Goal: Task Accomplishment & Management: Use online tool/utility

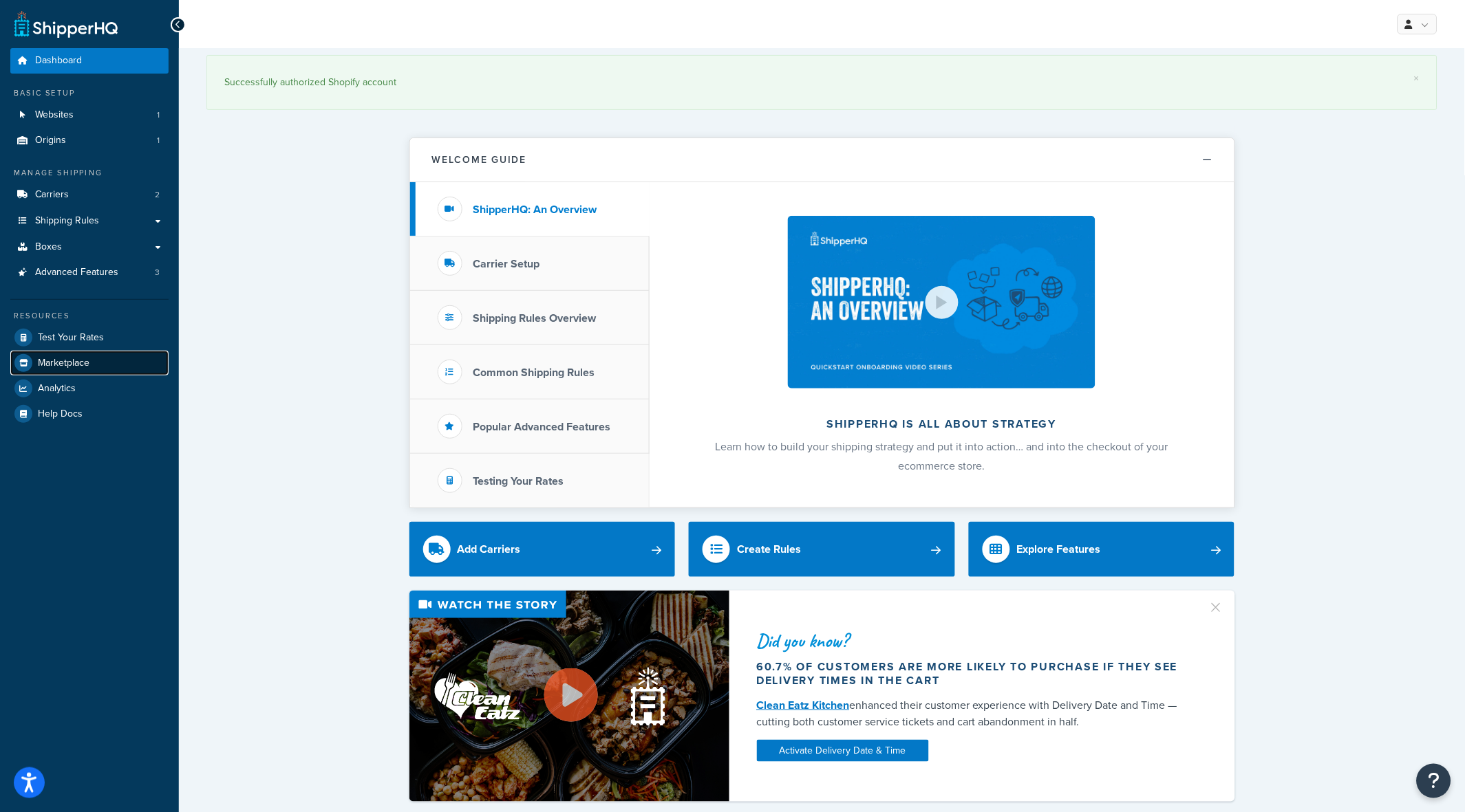
click at [73, 359] on span "Marketplace" at bounding box center [63, 363] width 51 height 12
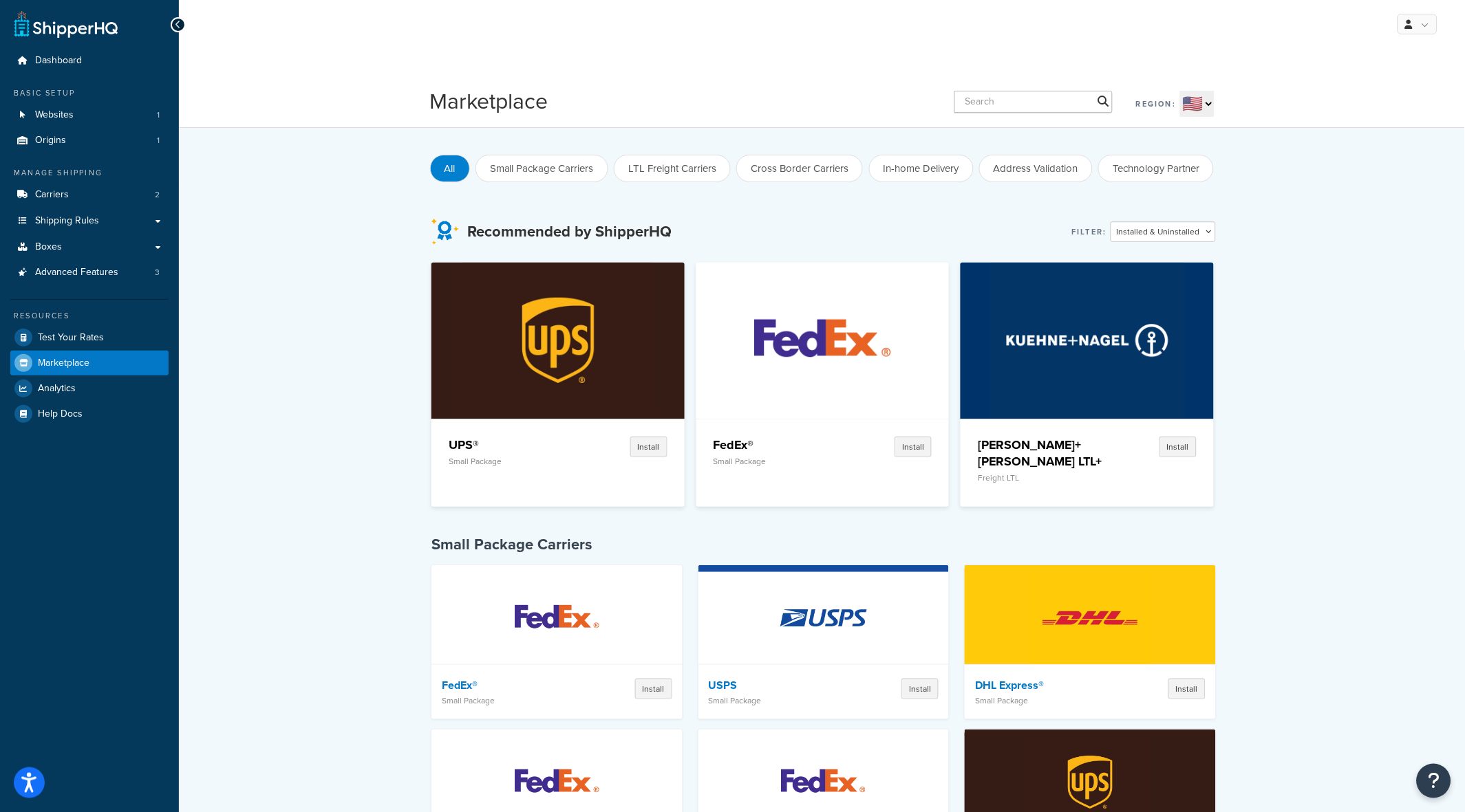
click at [994, 96] on input "text" at bounding box center [1033, 102] width 158 height 22
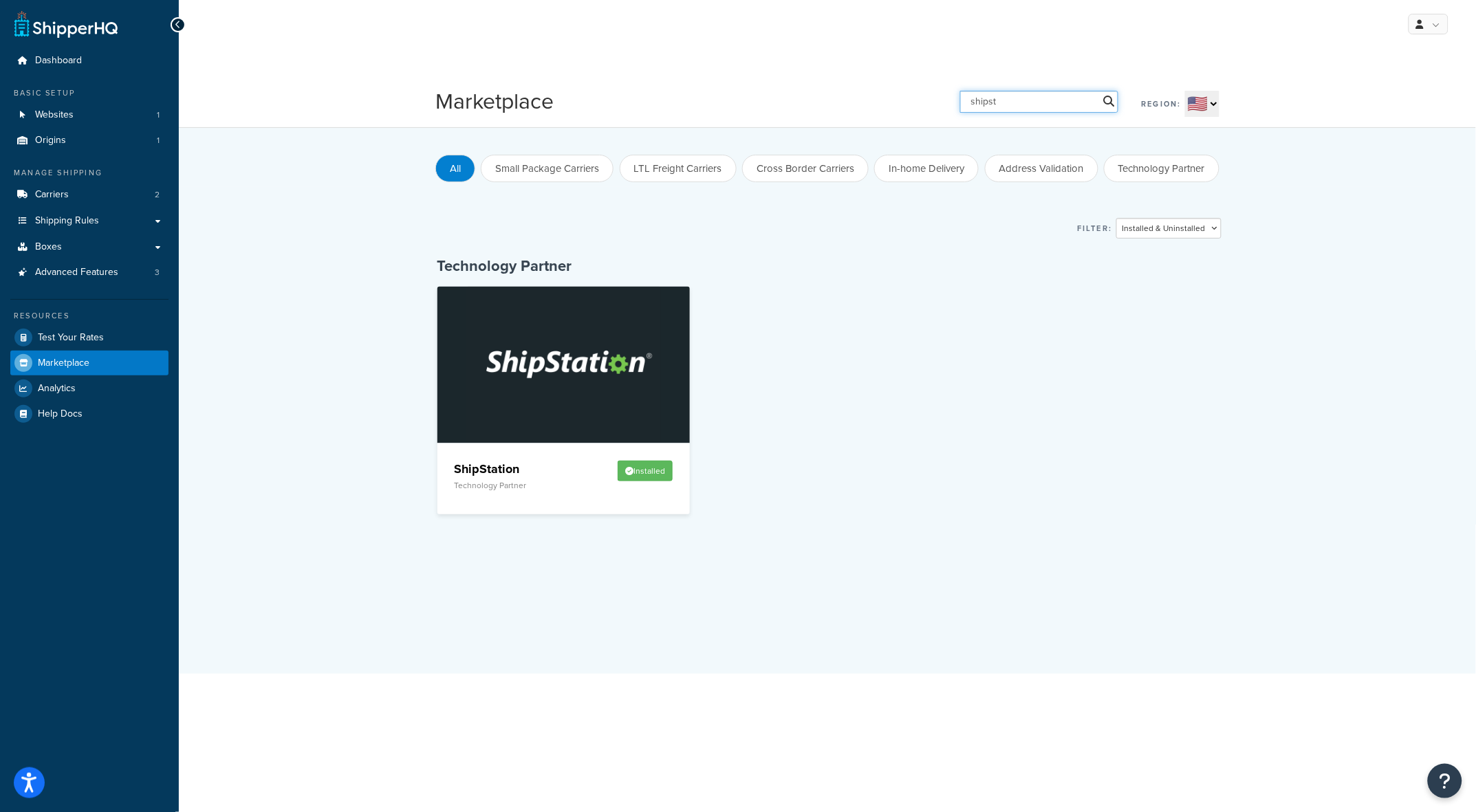
type input "shipst"
click at [592, 429] on img at bounding box center [564, 364] width 195 height 155
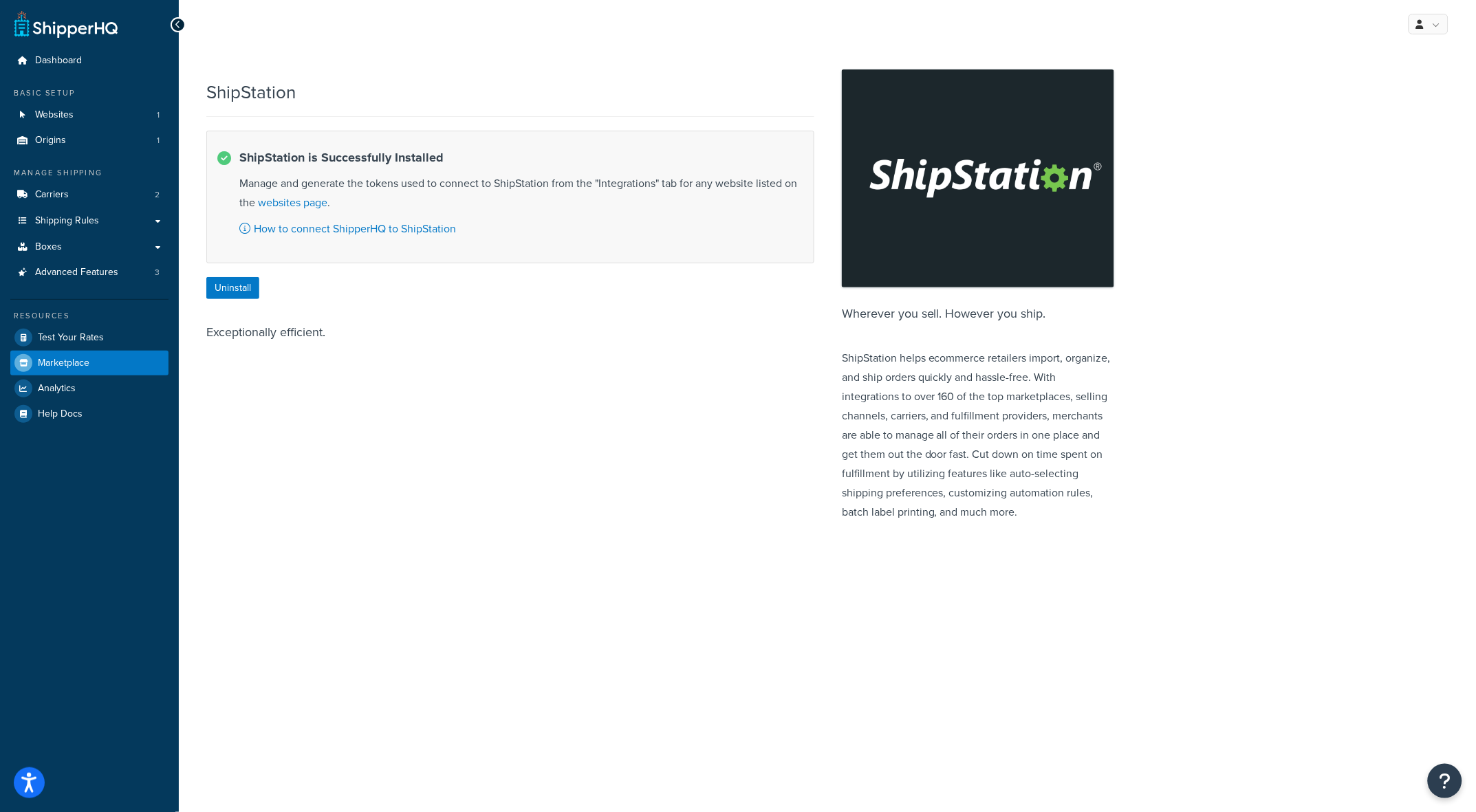
drag, startPoint x: 480, startPoint y: 493, endPoint x: 406, endPoint y: 403, distance: 116.5
click at [480, 493] on div "ShipStation ShipStation is Successfully Installed Manage and generate the token…" at bounding box center [661, 299] width 908 height 460
click at [50, 353] on link "Marketplace" at bounding box center [89, 363] width 158 height 25
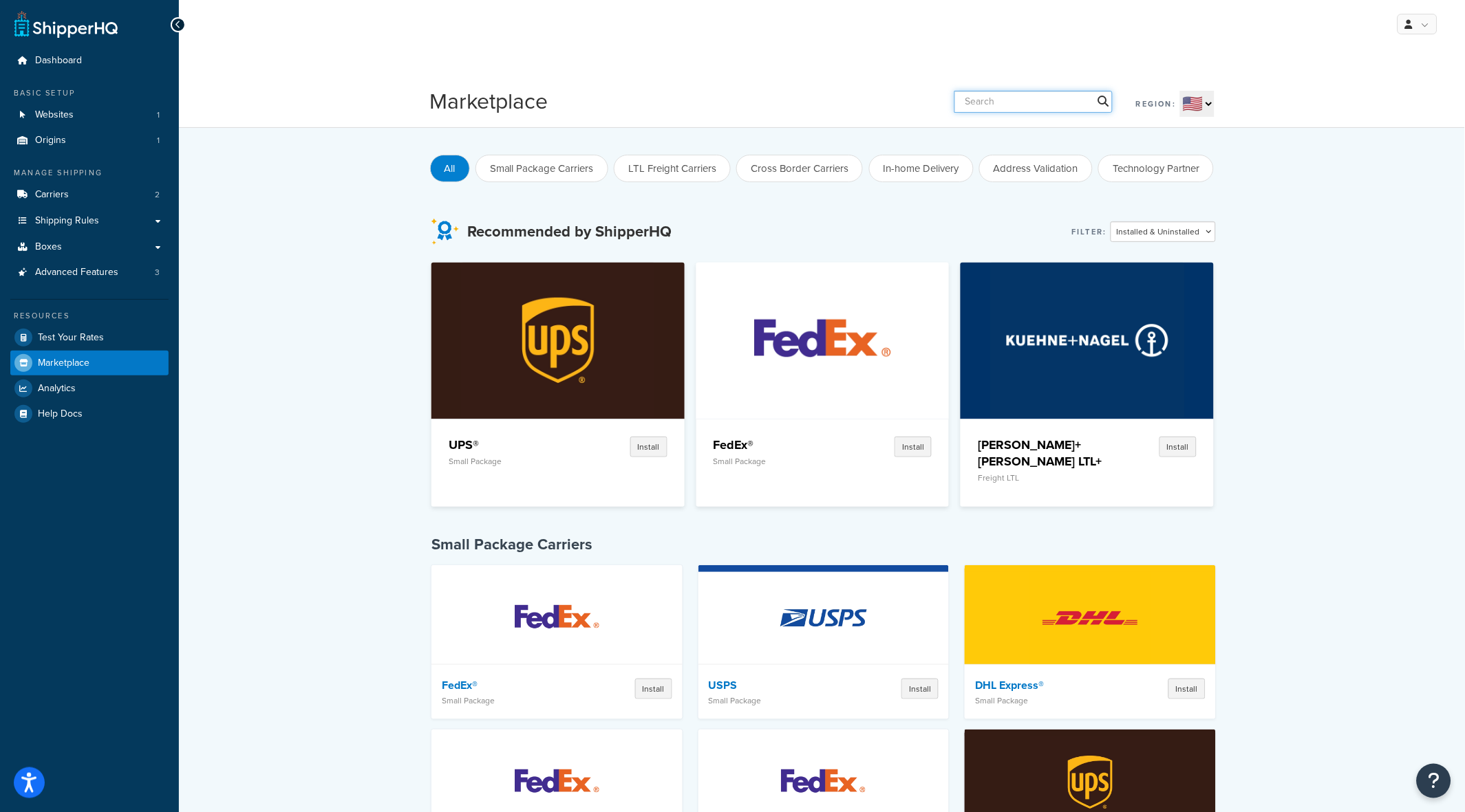
click at [1018, 97] on input "text" at bounding box center [1033, 102] width 158 height 22
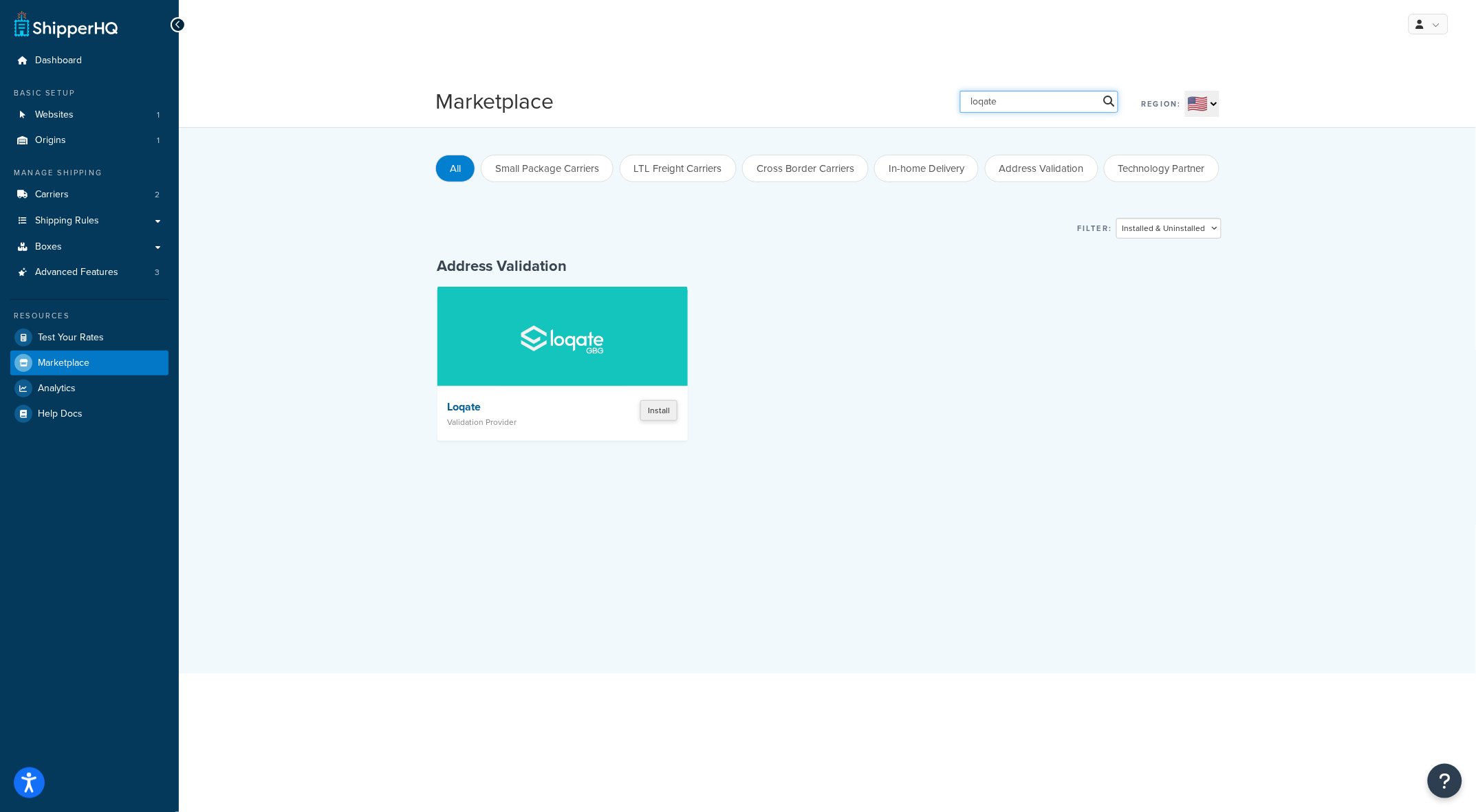
type input "loqate"
click at [653, 412] on button "Install" at bounding box center [659, 411] width 37 height 20
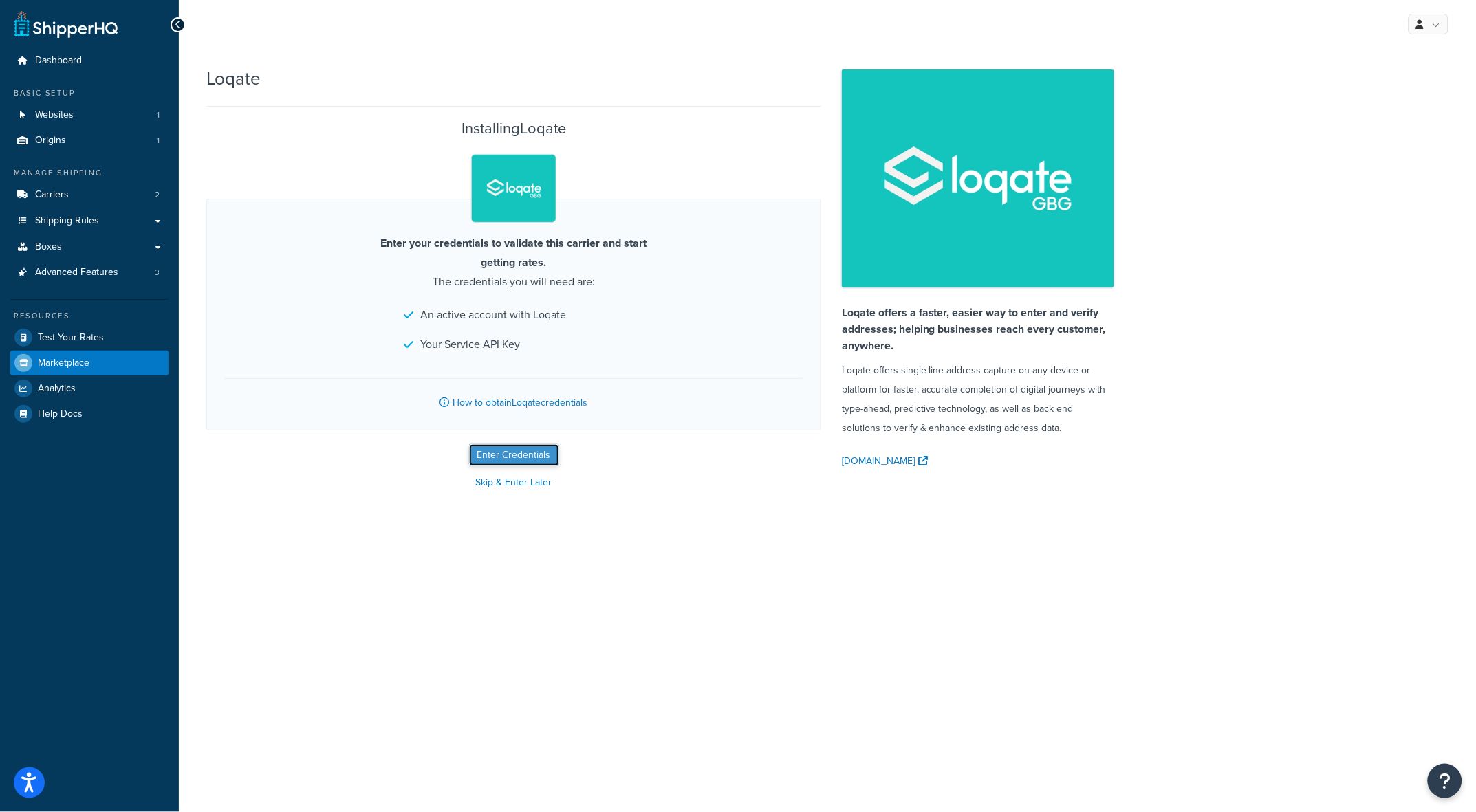
click at [513, 451] on button "Enter Credentials" at bounding box center [515, 456] width 90 height 22
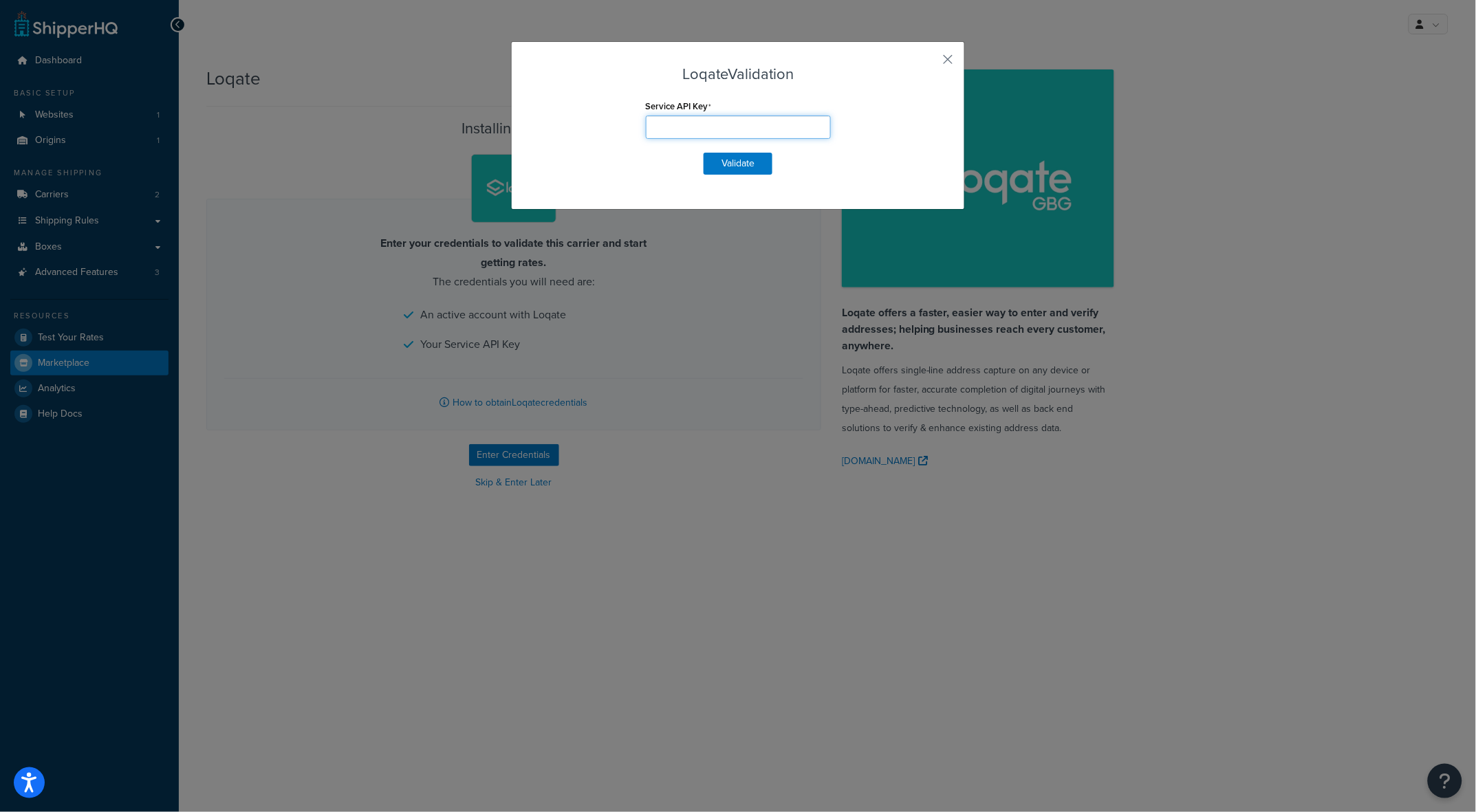
click at [695, 126] on input "Service API Key" at bounding box center [738, 127] width 185 height 23
paste input "ZT51-ZK88-KC46-BJ67"
type input "ZT51-ZK88-KC46-BJ67"
click at [732, 158] on button "Validate" at bounding box center [738, 164] width 69 height 22
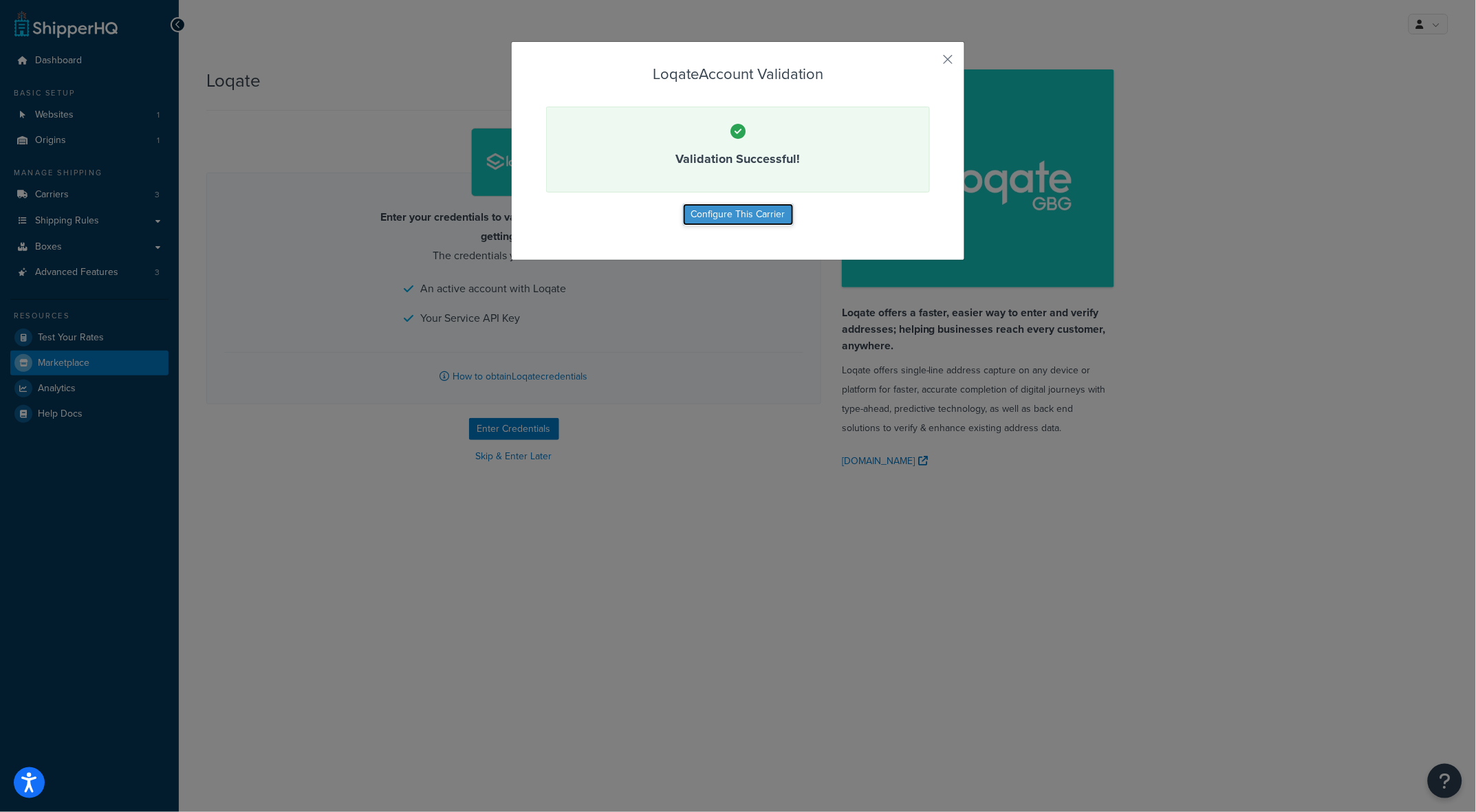
click at [726, 217] on button "Configure This Carrier" at bounding box center [738, 215] width 111 height 22
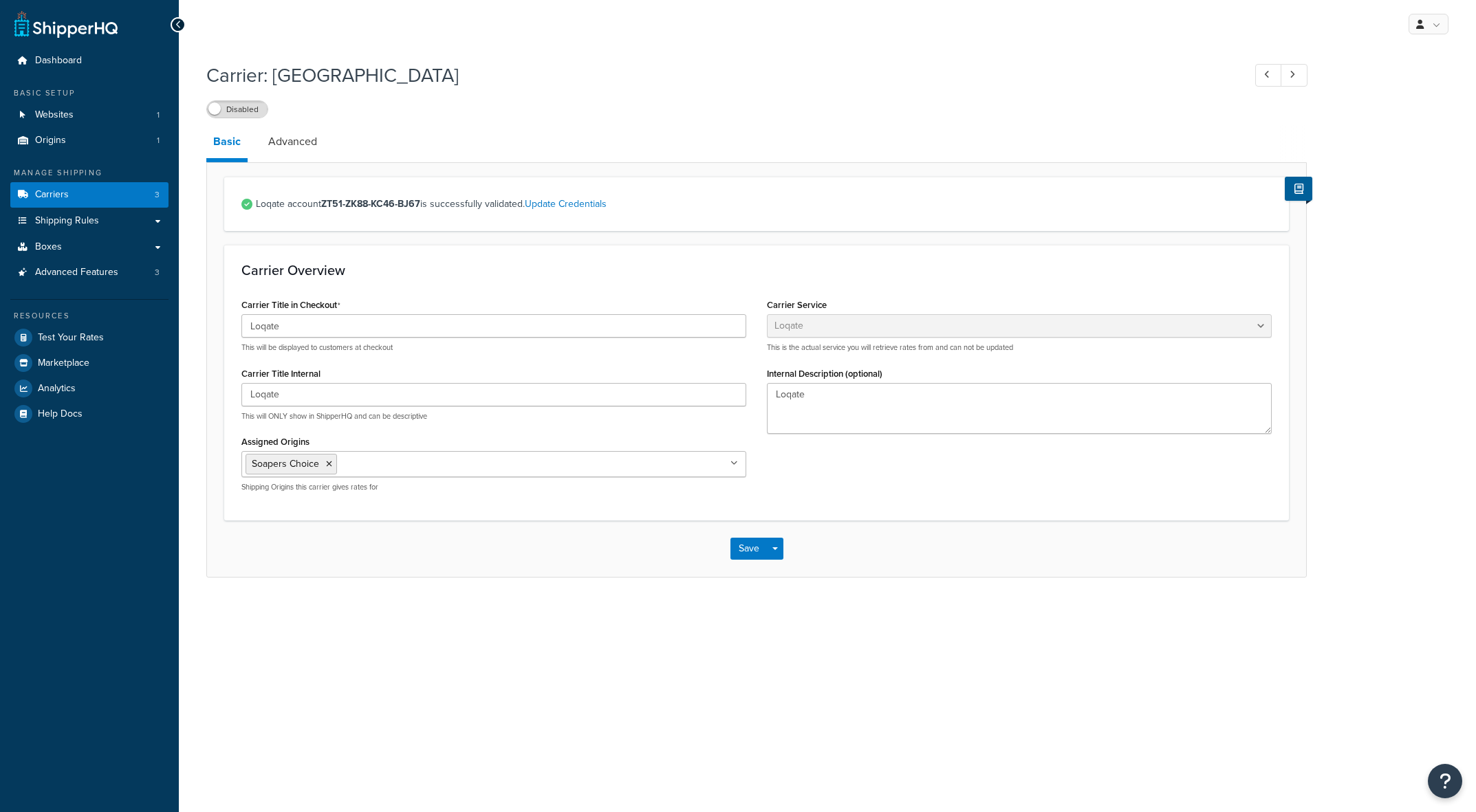
select select "loqate"
click at [297, 145] on link "Advanced" at bounding box center [292, 141] width 62 height 33
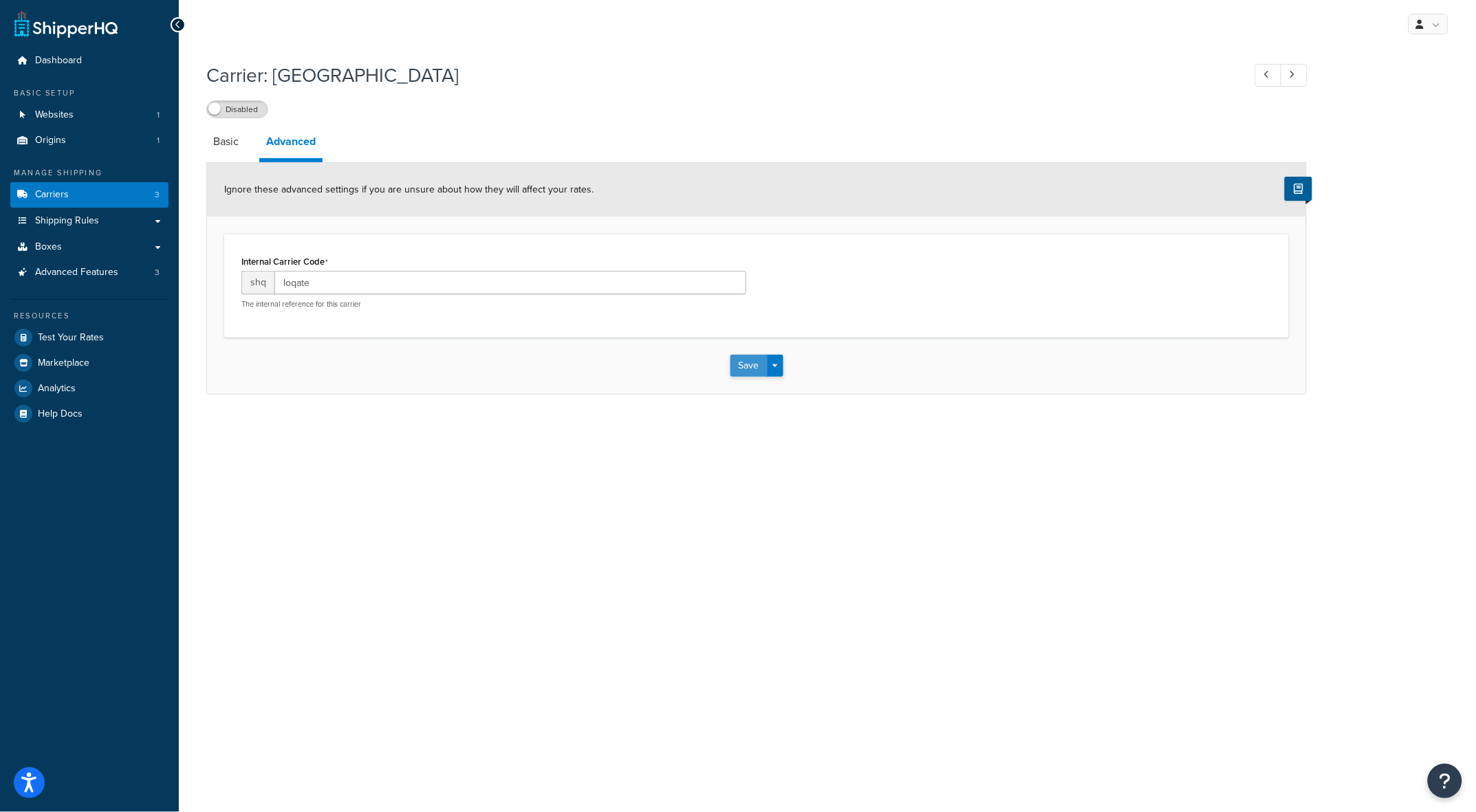
click at [745, 367] on button "Save" at bounding box center [749, 366] width 37 height 22
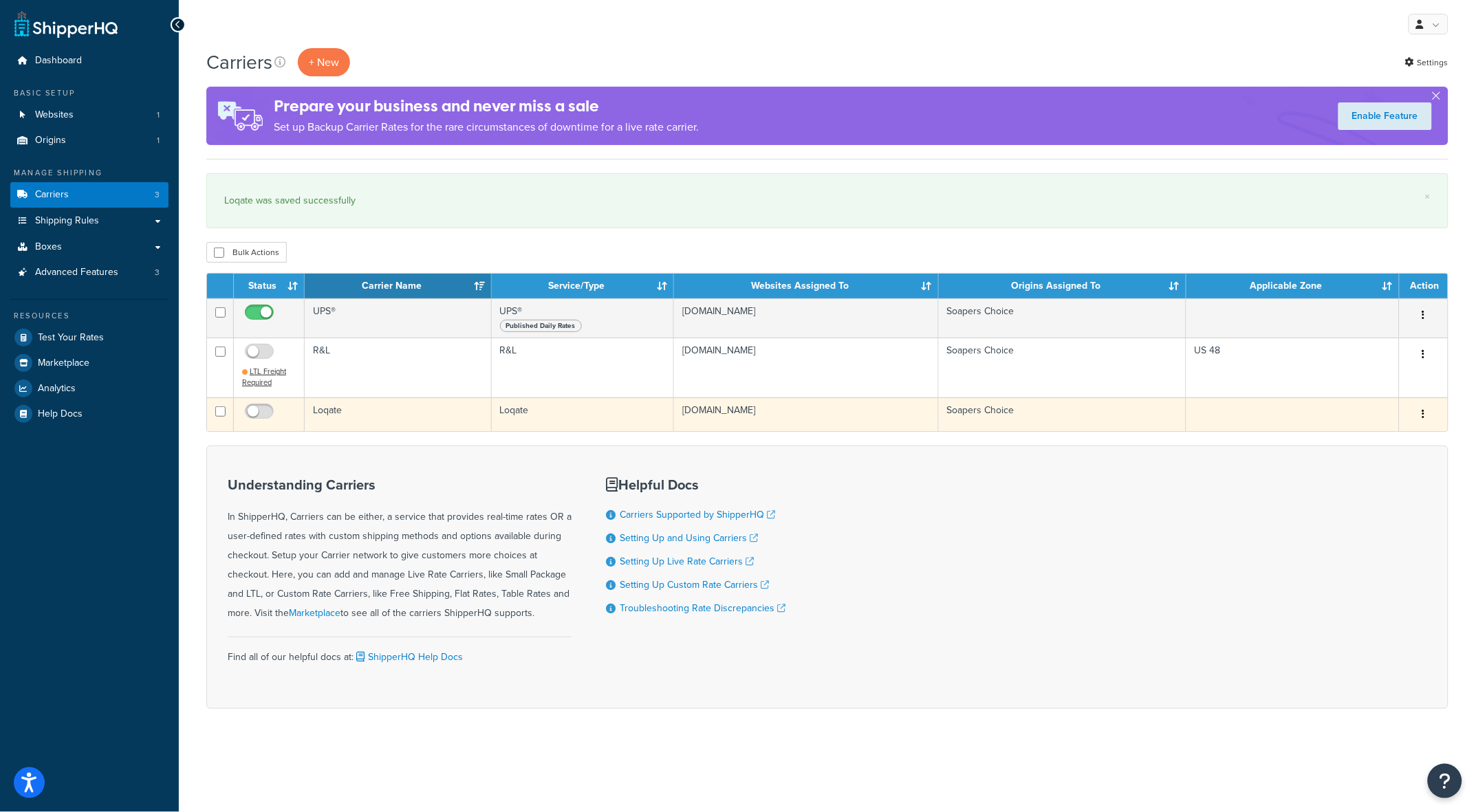
click at [1425, 412] on button "button" at bounding box center [1424, 414] width 19 height 22
click at [1354, 503] on link "Delete" at bounding box center [1368, 499] width 108 height 28
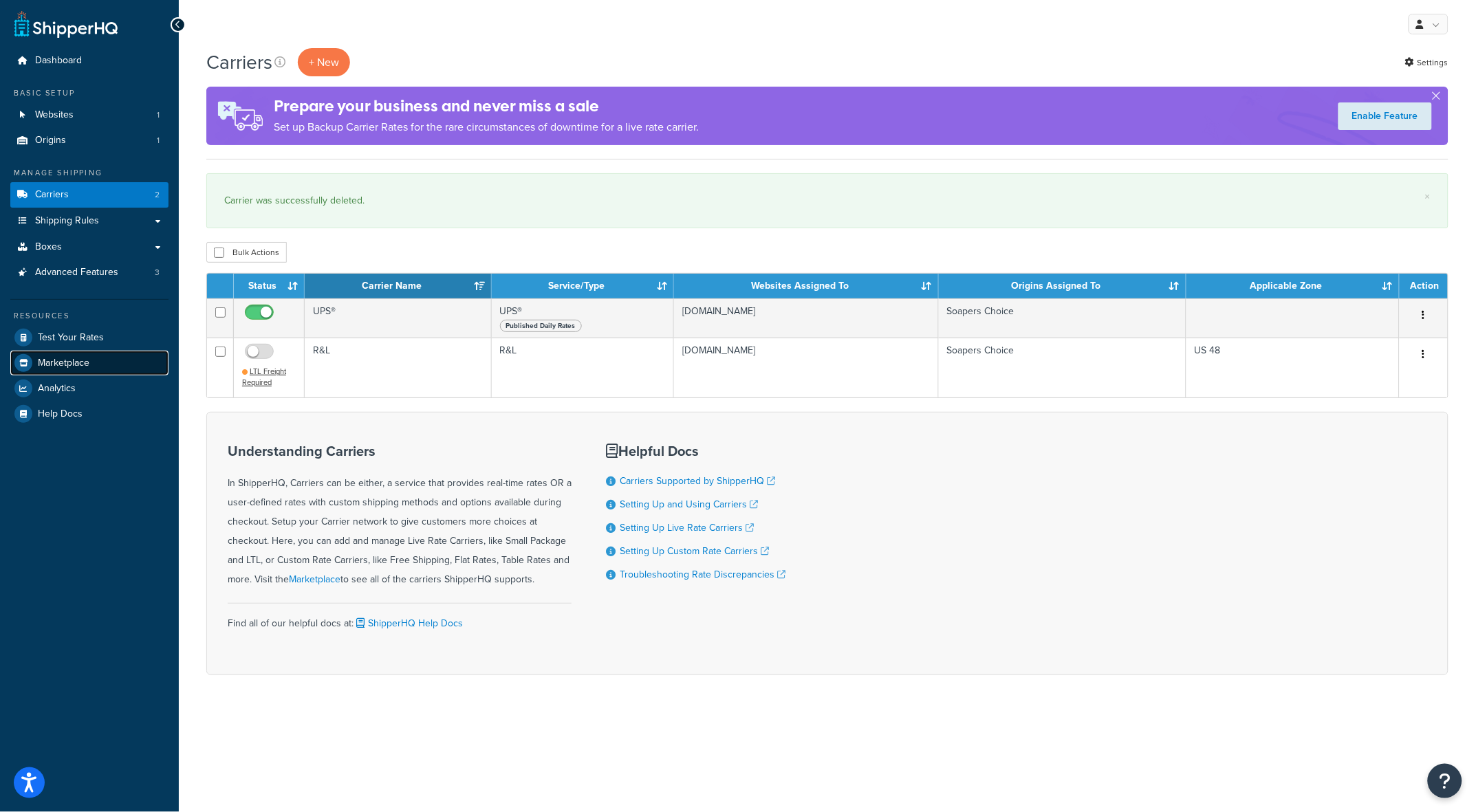
click at [61, 362] on span "Marketplace" at bounding box center [63, 363] width 51 height 12
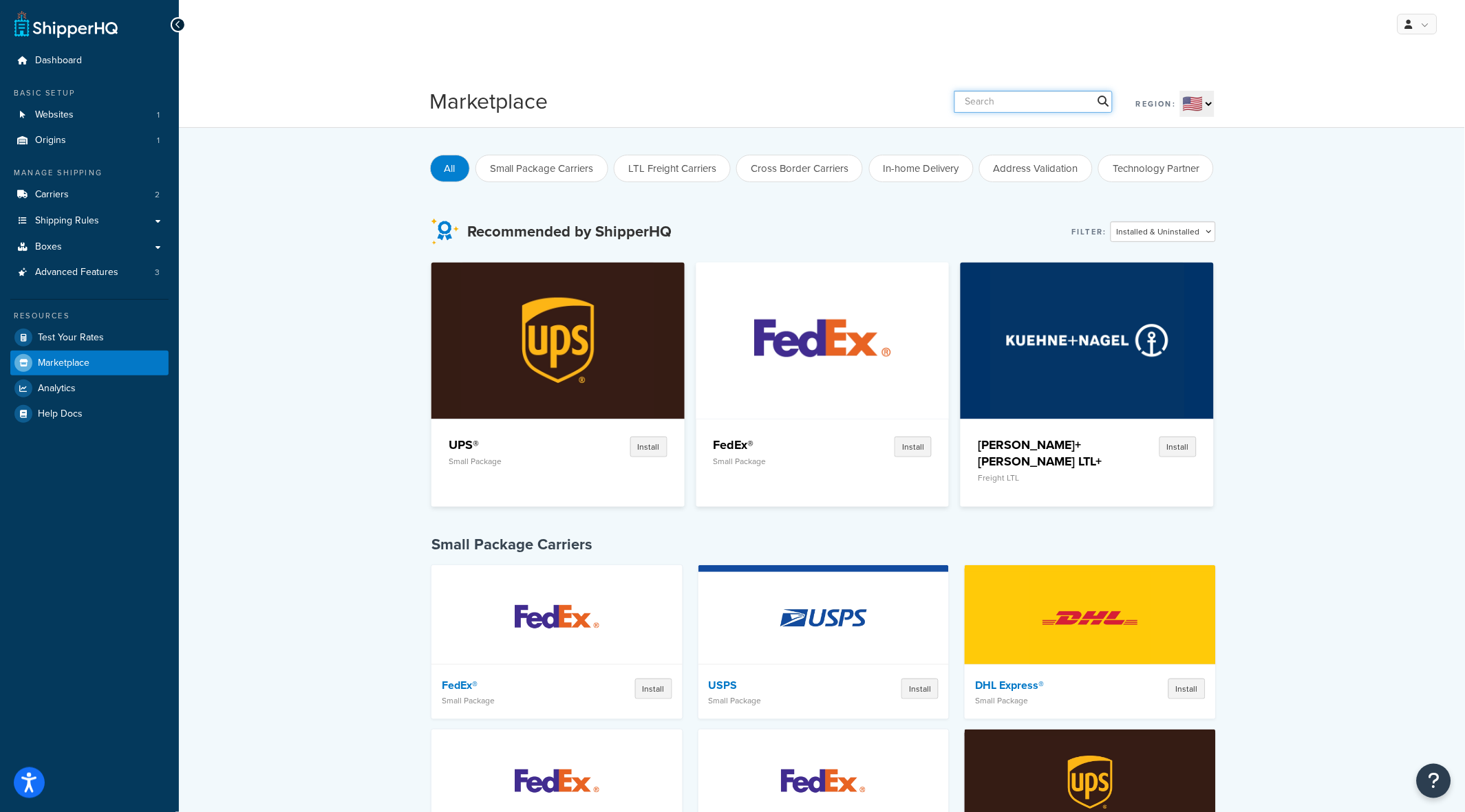
click at [1039, 98] on input "text" at bounding box center [1033, 102] width 158 height 22
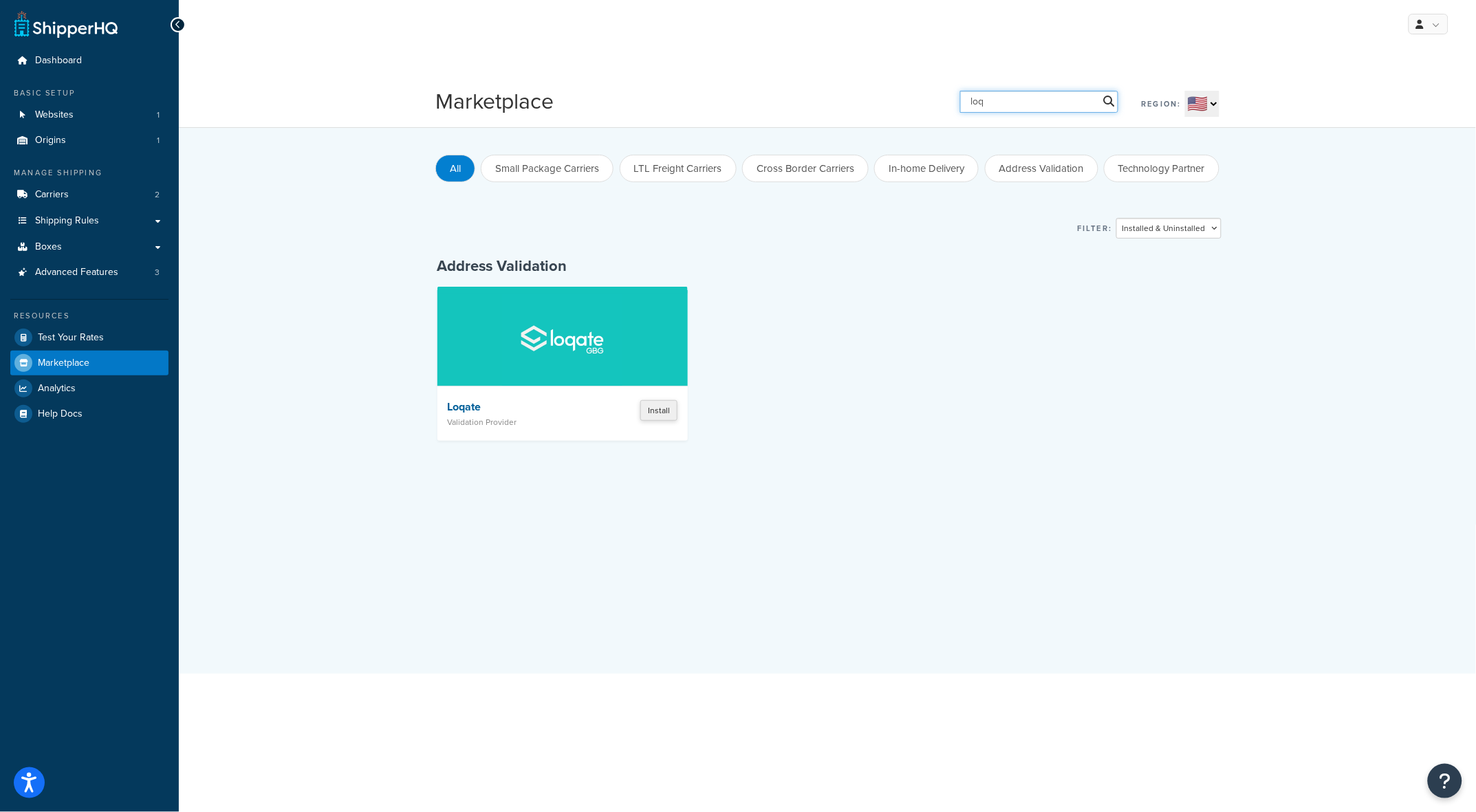
type input "loq"
click at [664, 412] on button "Install" at bounding box center [659, 411] width 37 height 20
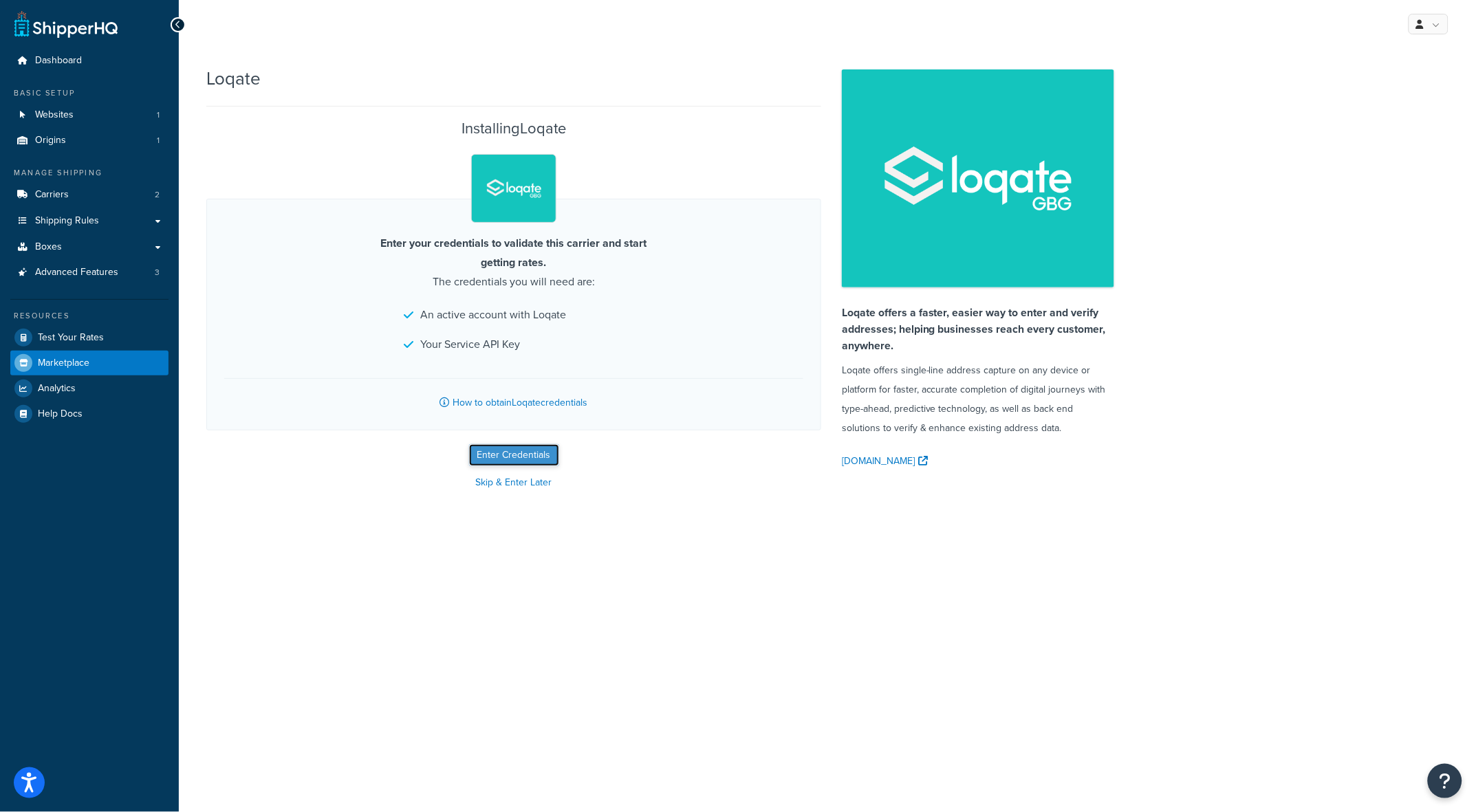
click at [530, 456] on button "Enter Credentials" at bounding box center [515, 456] width 90 height 22
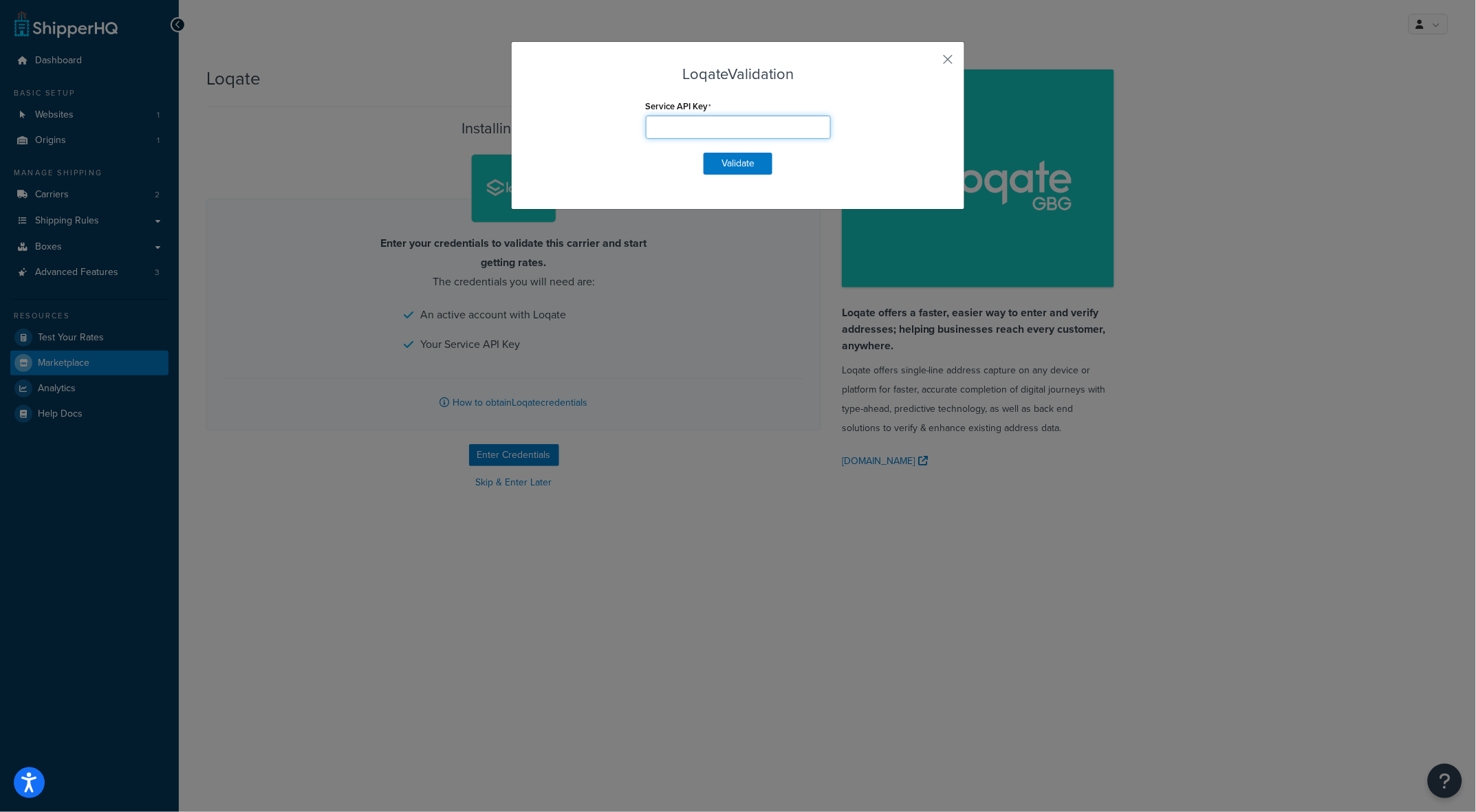
click at [744, 124] on input "Service API Key" at bounding box center [738, 127] width 185 height 23
paste input "ZT51-ZK88-KC46-BJ67"
type input "ZT51-ZK88-KC46-BJ67"
click at [739, 164] on button "Validate" at bounding box center [738, 164] width 69 height 22
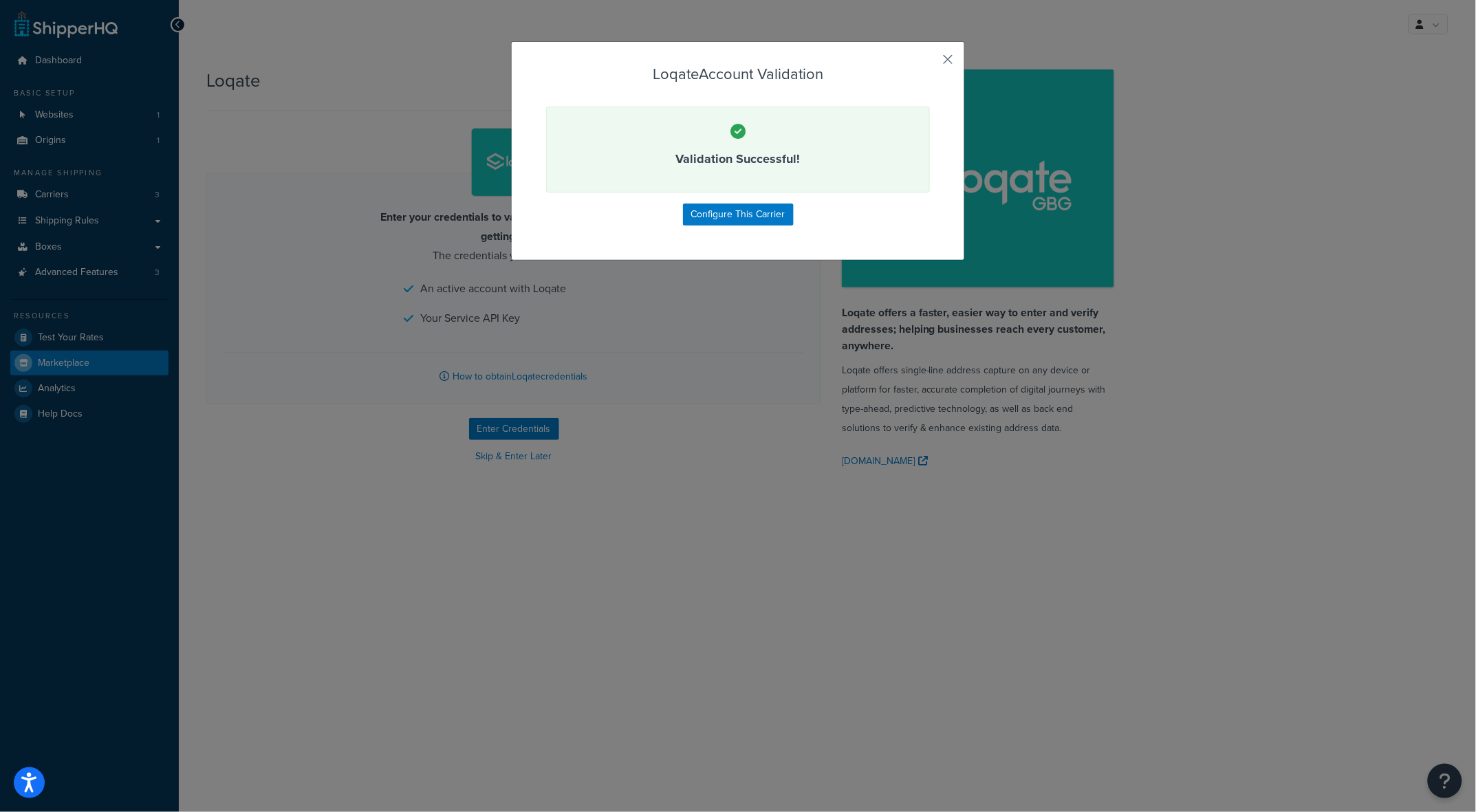
click at [930, 62] on button "button" at bounding box center [928, 64] width 4 height 4
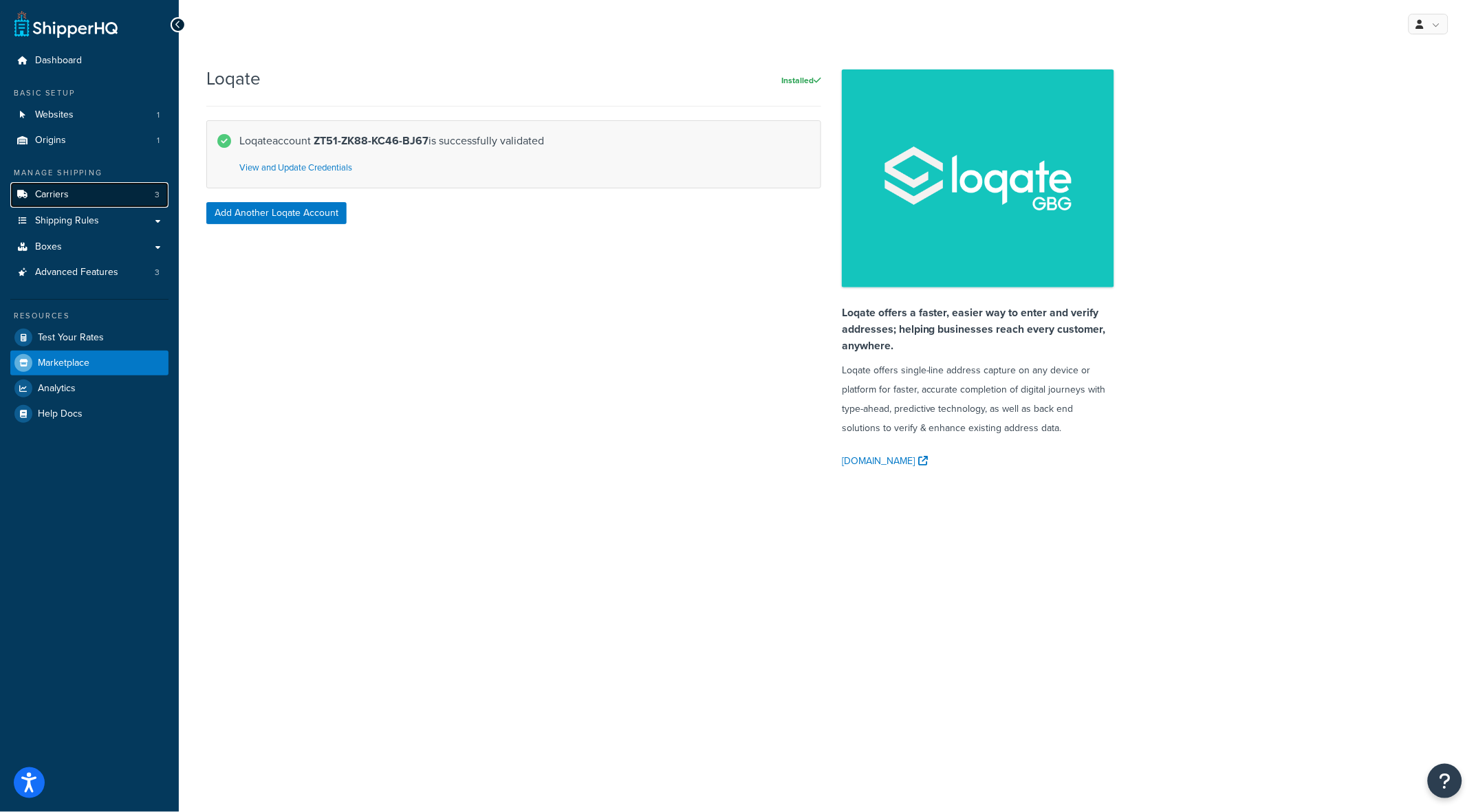
click at [63, 199] on span "Carriers" at bounding box center [51, 195] width 34 height 12
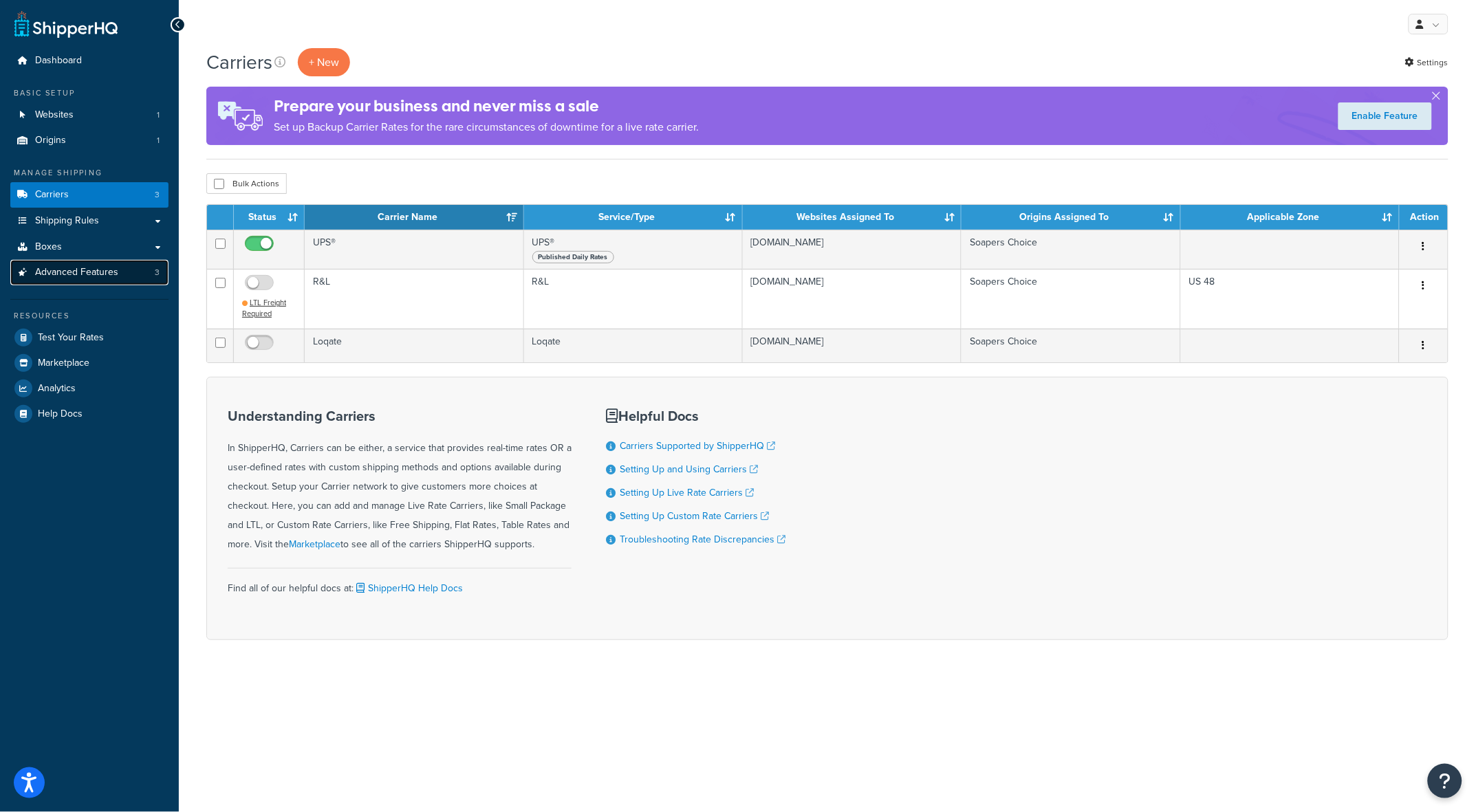
click at [154, 269] on span "3" at bounding box center [156, 272] width 5 height 12
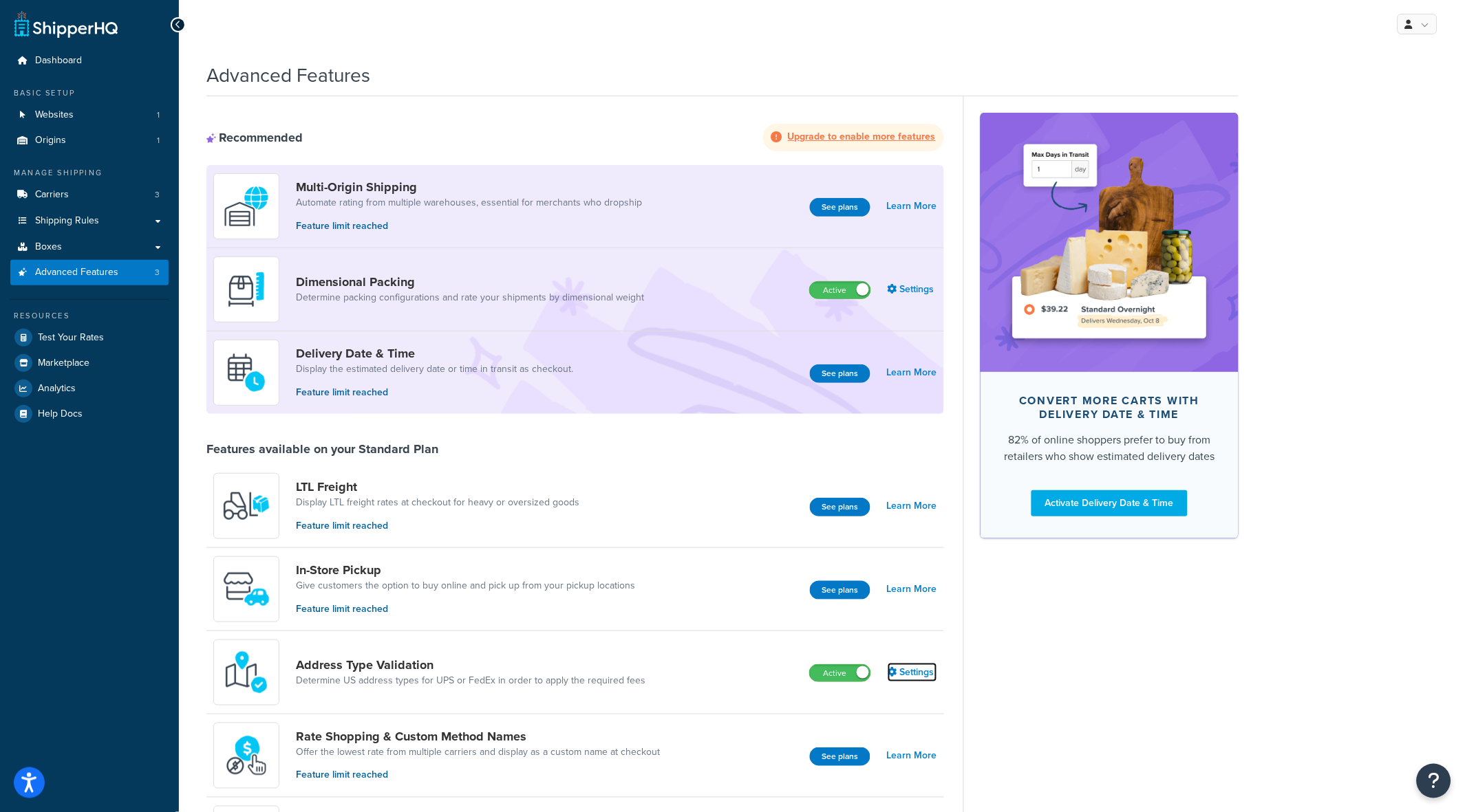
click at [917, 674] on link "Settings" at bounding box center [913, 672] width 50 height 19
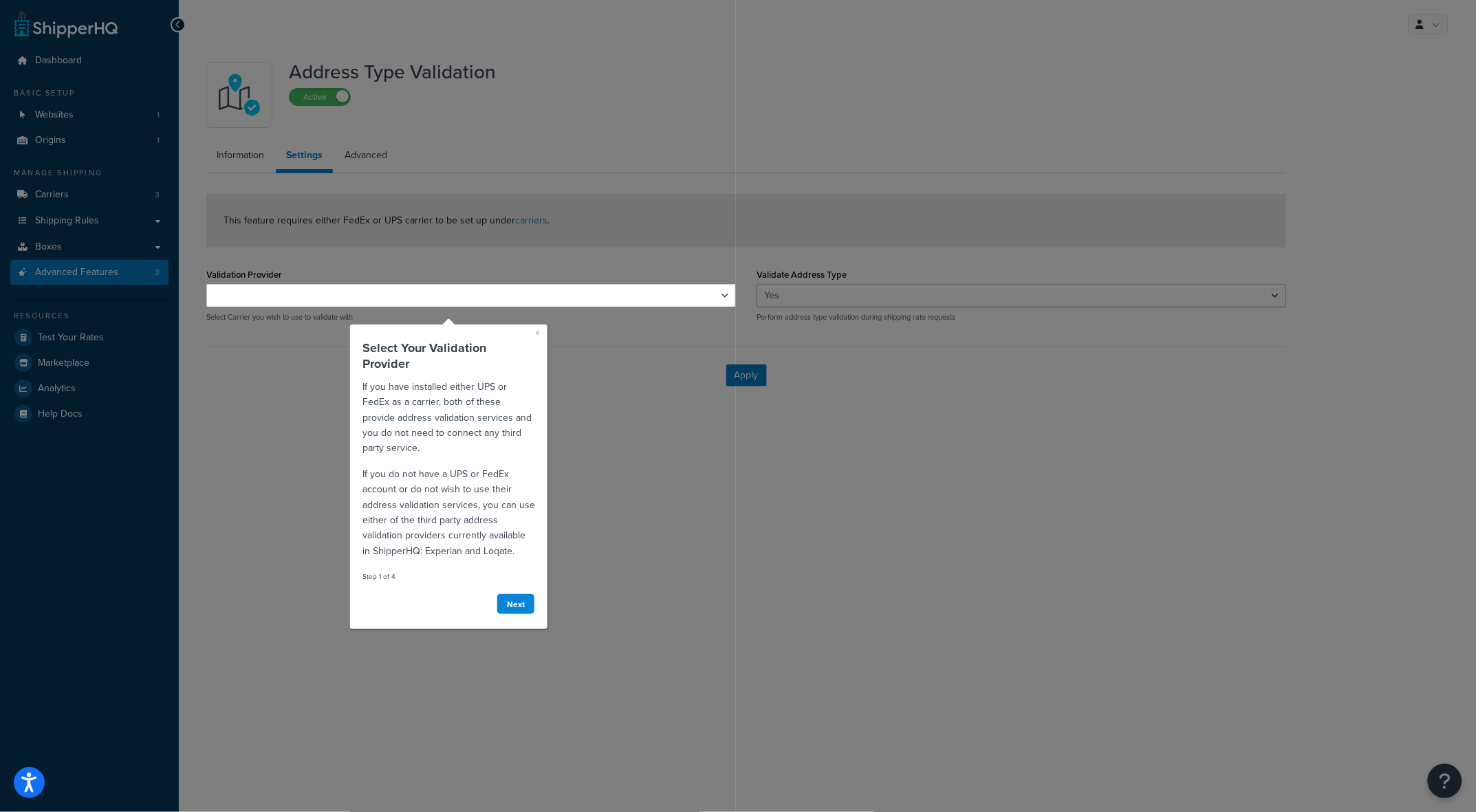
click at [535, 330] on link "×" at bounding box center [537, 332] width 5 height 14
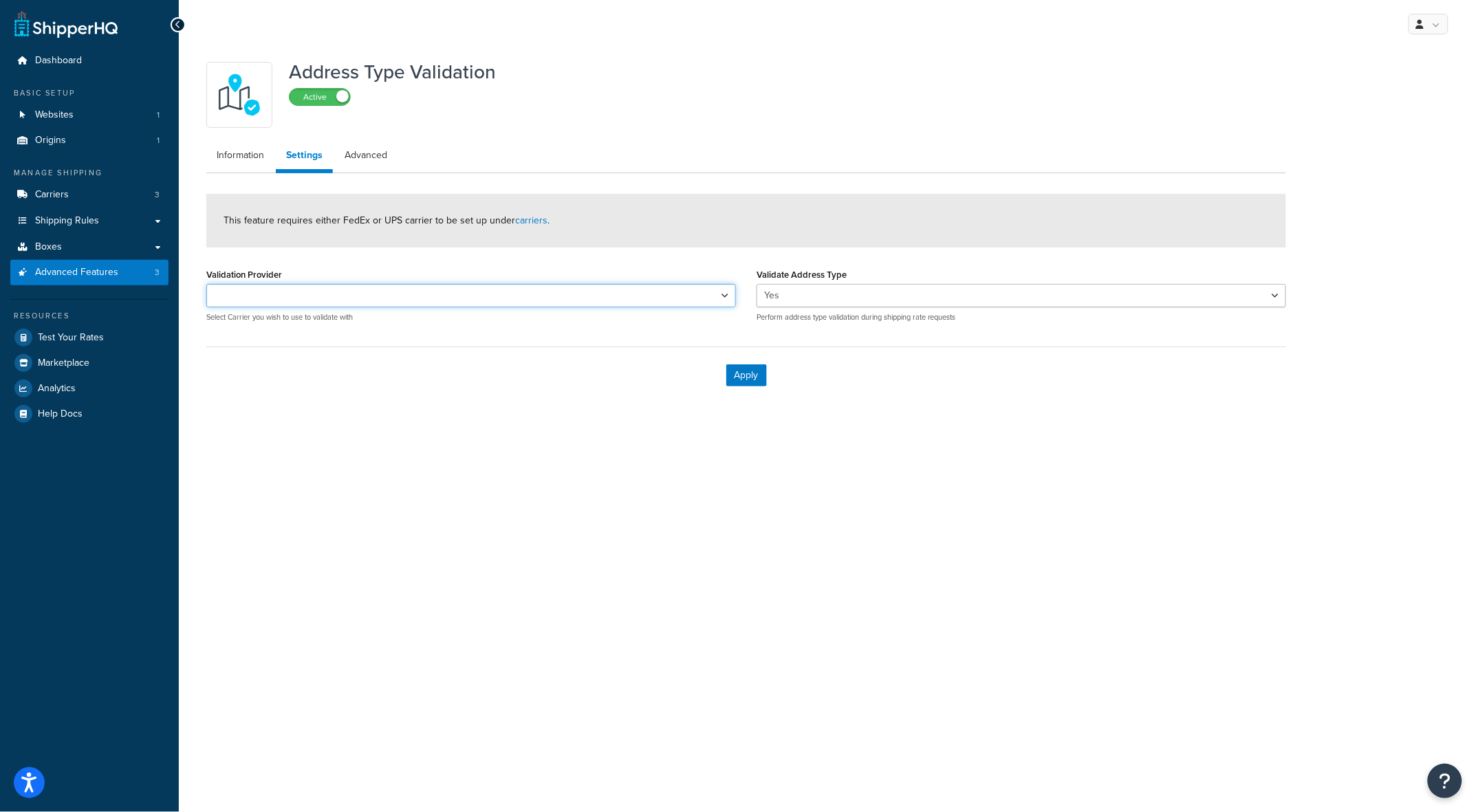
click at [720, 299] on select "UPS®" at bounding box center [471, 295] width 529 height 23
click at [845, 291] on select "Yes No" at bounding box center [1021, 295] width 529 height 23
click at [234, 152] on link "Information" at bounding box center [241, 155] width 68 height 28
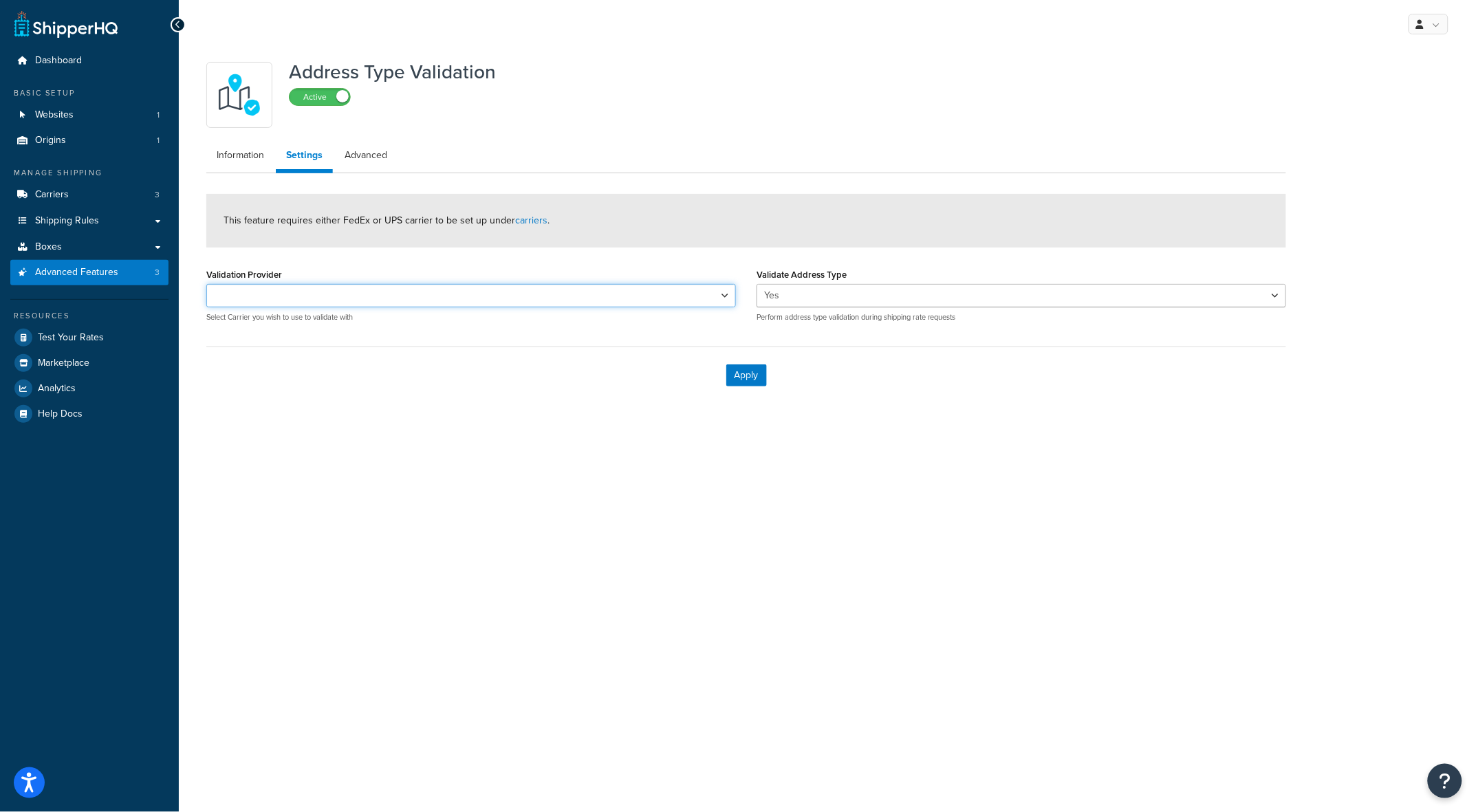
click at [718, 294] on select "UPS®" at bounding box center [471, 295] width 529 height 23
select select "164767"
click at [207, 284] on select "UPS®" at bounding box center [471, 295] width 529 height 23
click at [827, 293] on select "Yes No" at bounding box center [1021, 295] width 529 height 23
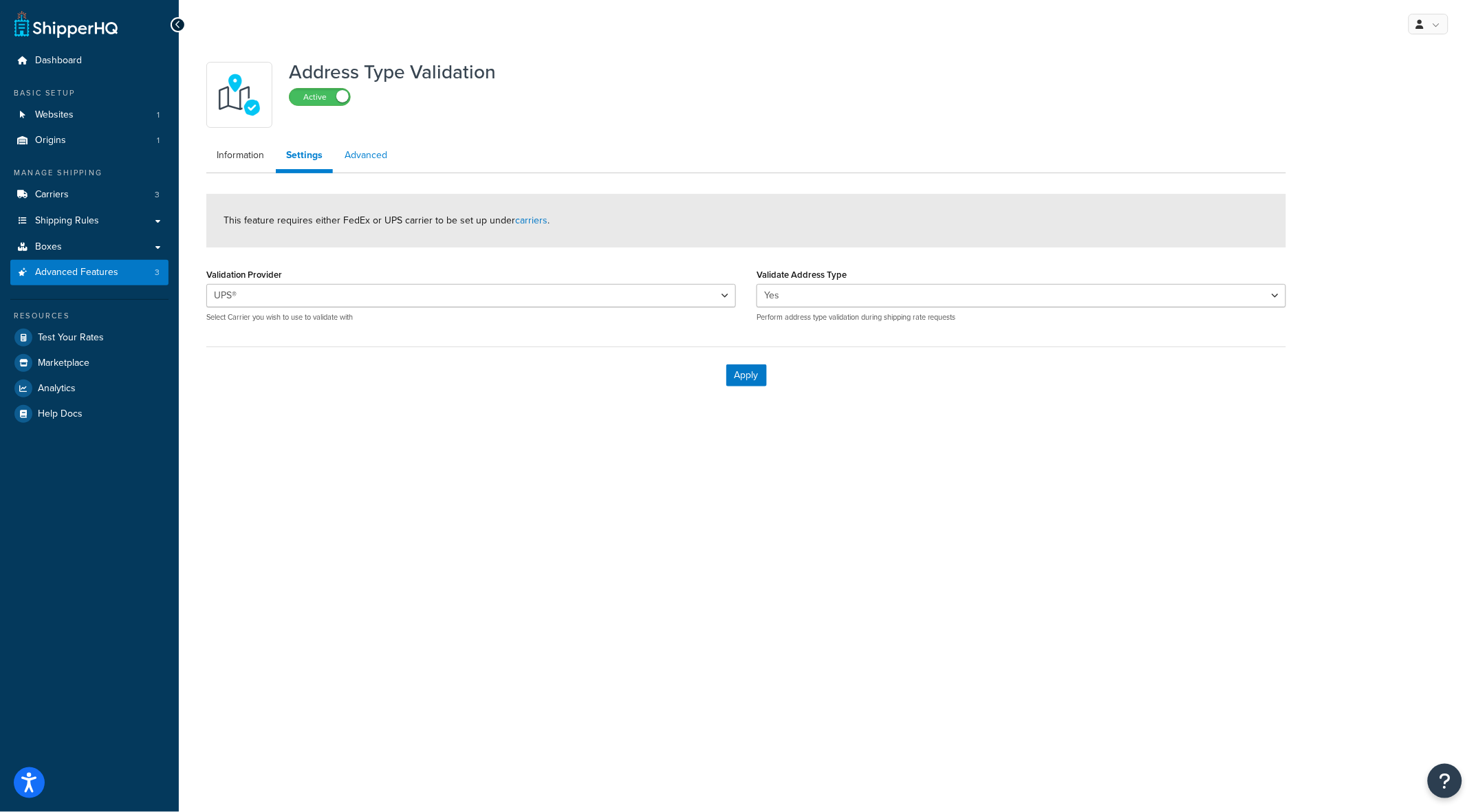
click at [367, 153] on link "Advanced" at bounding box center [366, 155] width 63 height 28
click at [466, 395] on div "Apply" at bounding box center [746, 375] width 1080 height 57
click at [76, 193] on link "Carriers 3" at bounding box center [89, 195] width 158 height 26
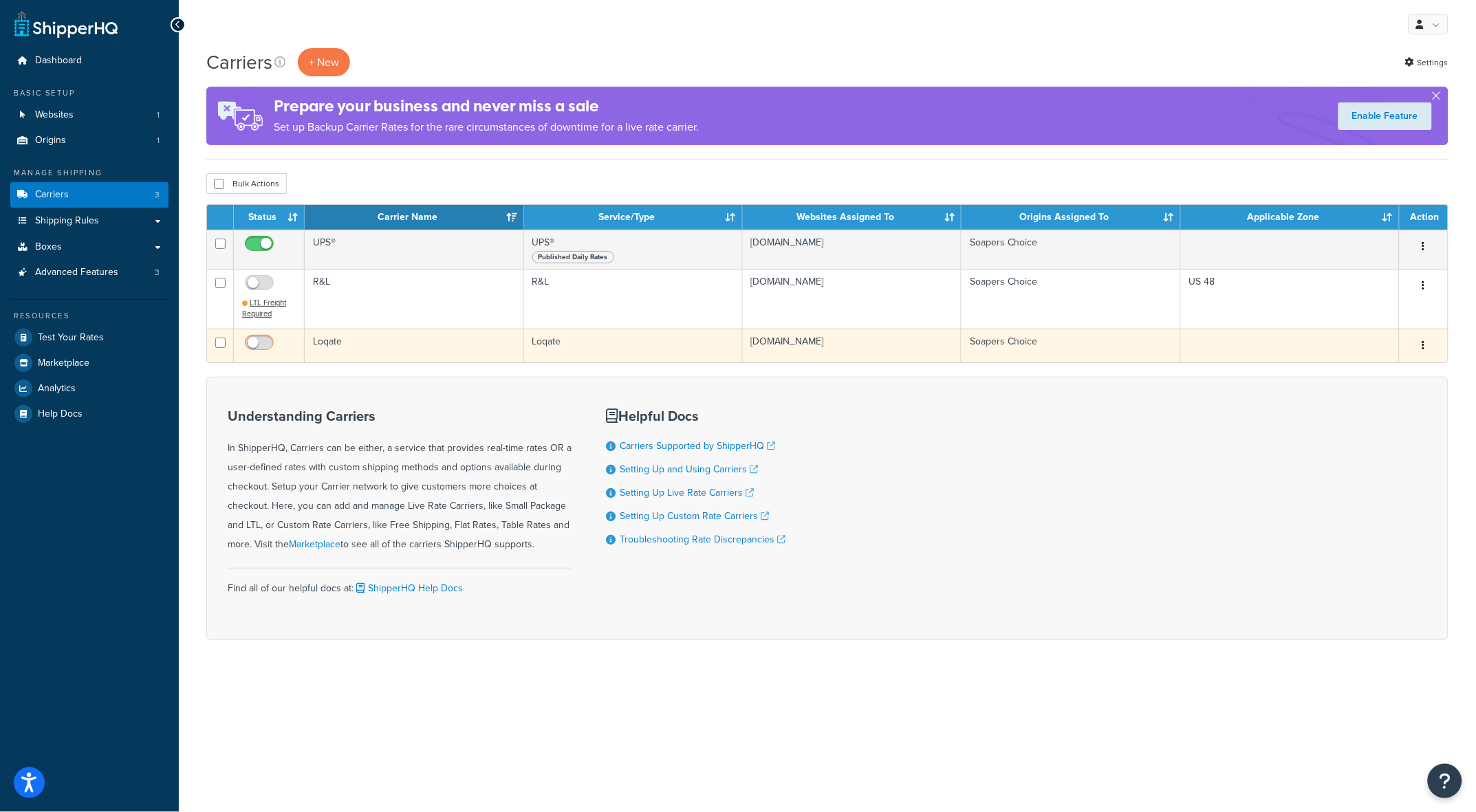
click at [261, 344] on input "checkbox" at bounding box center [260, 346] width 38 height 17
checkbox input "true"
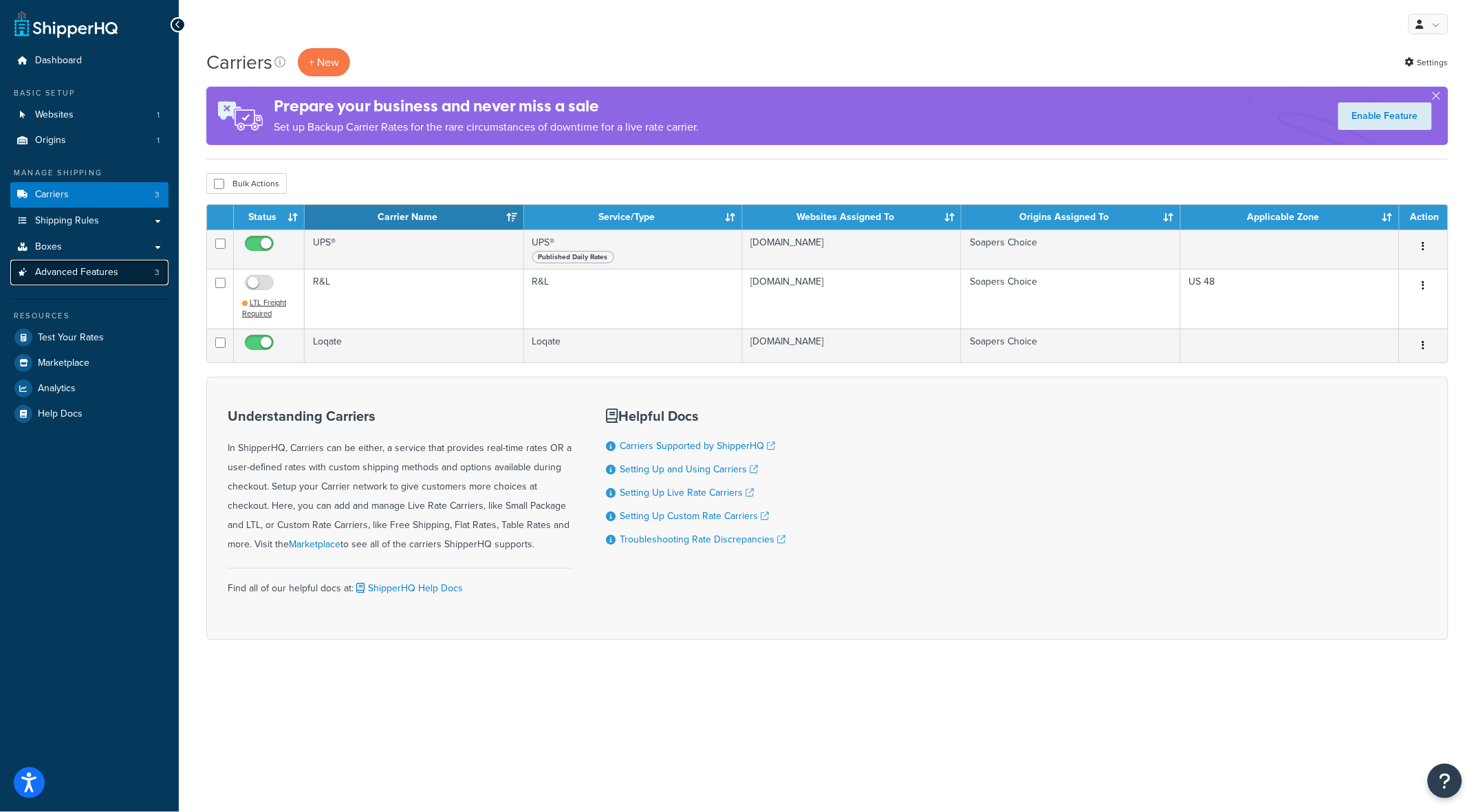
click at [63, 276] on span "Advanced Features" at bounding box center [76, 272] width 84 height 12
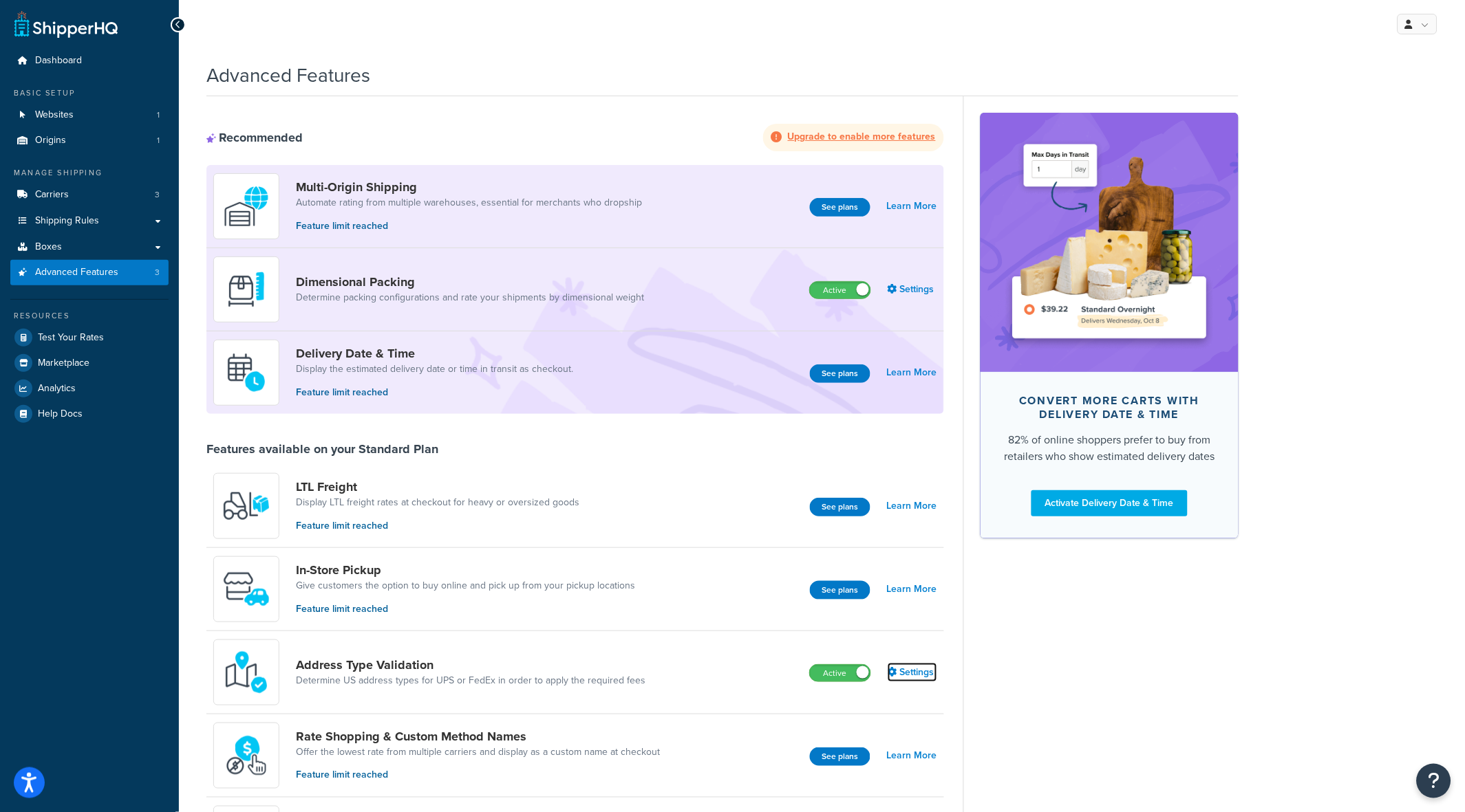
click at [913, 671] on link "Settings" at bounding box center [913, 672] width 50 height 19
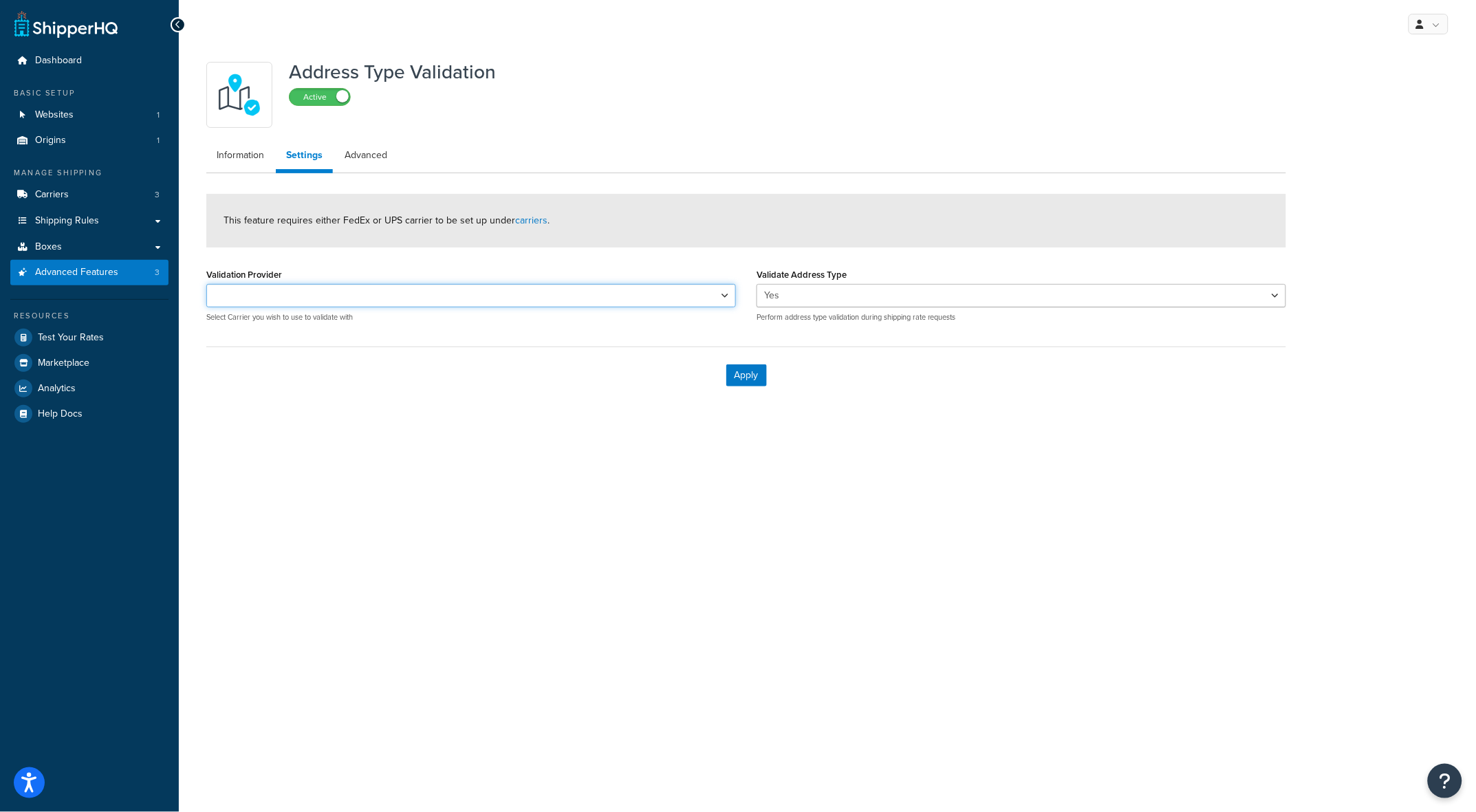
click at [431, 294] on select "UPS® Loqate" at bounding box center [471, 295] width 529 height 23
select select "164951"
click at [207, 284] on select "UPS® Loqate" at bounding box center [471, 295] width 529 height 23
click at [744, 376] on button "Apply" at bounding box center [746, 376] width 40 height 22
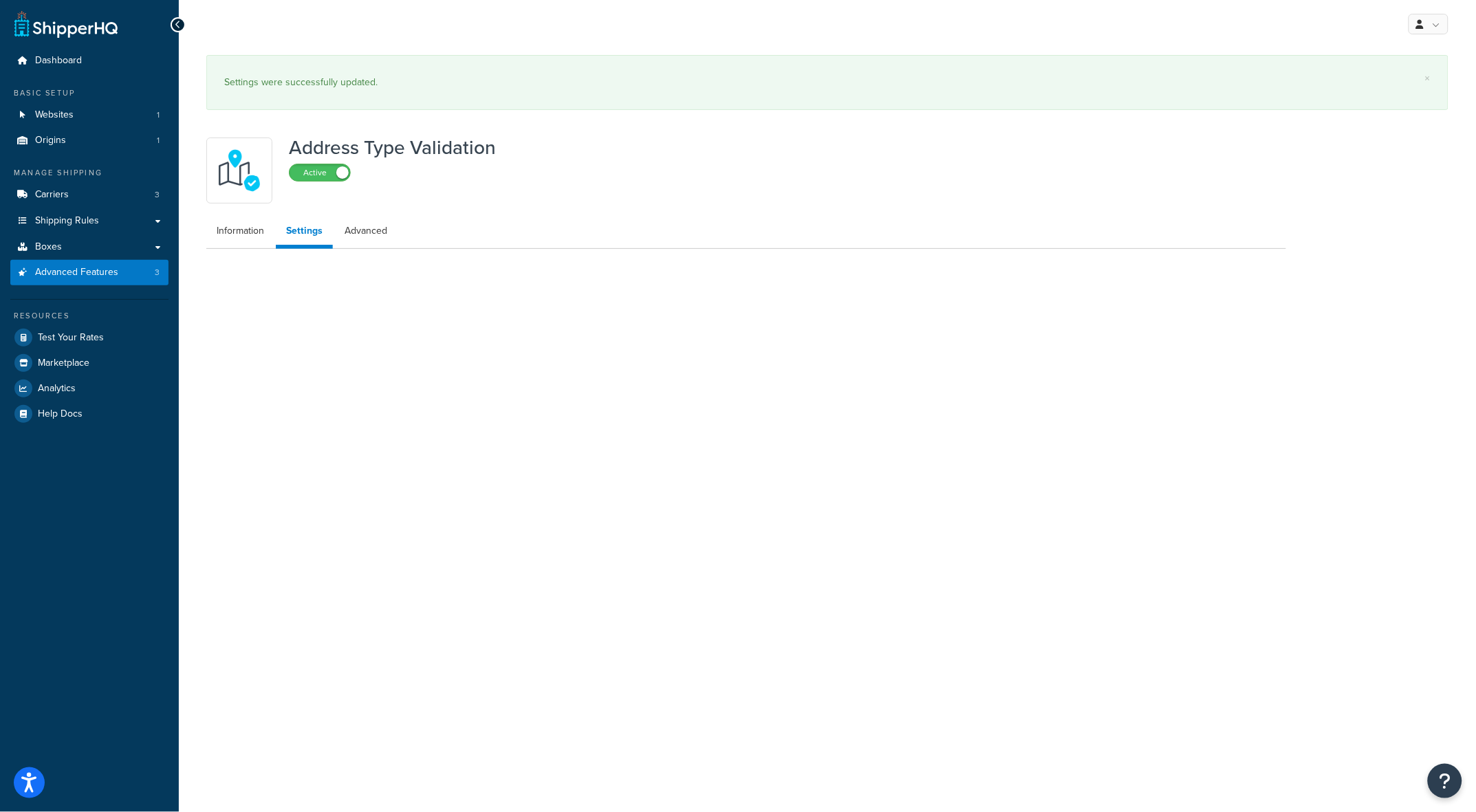
select select "164951"
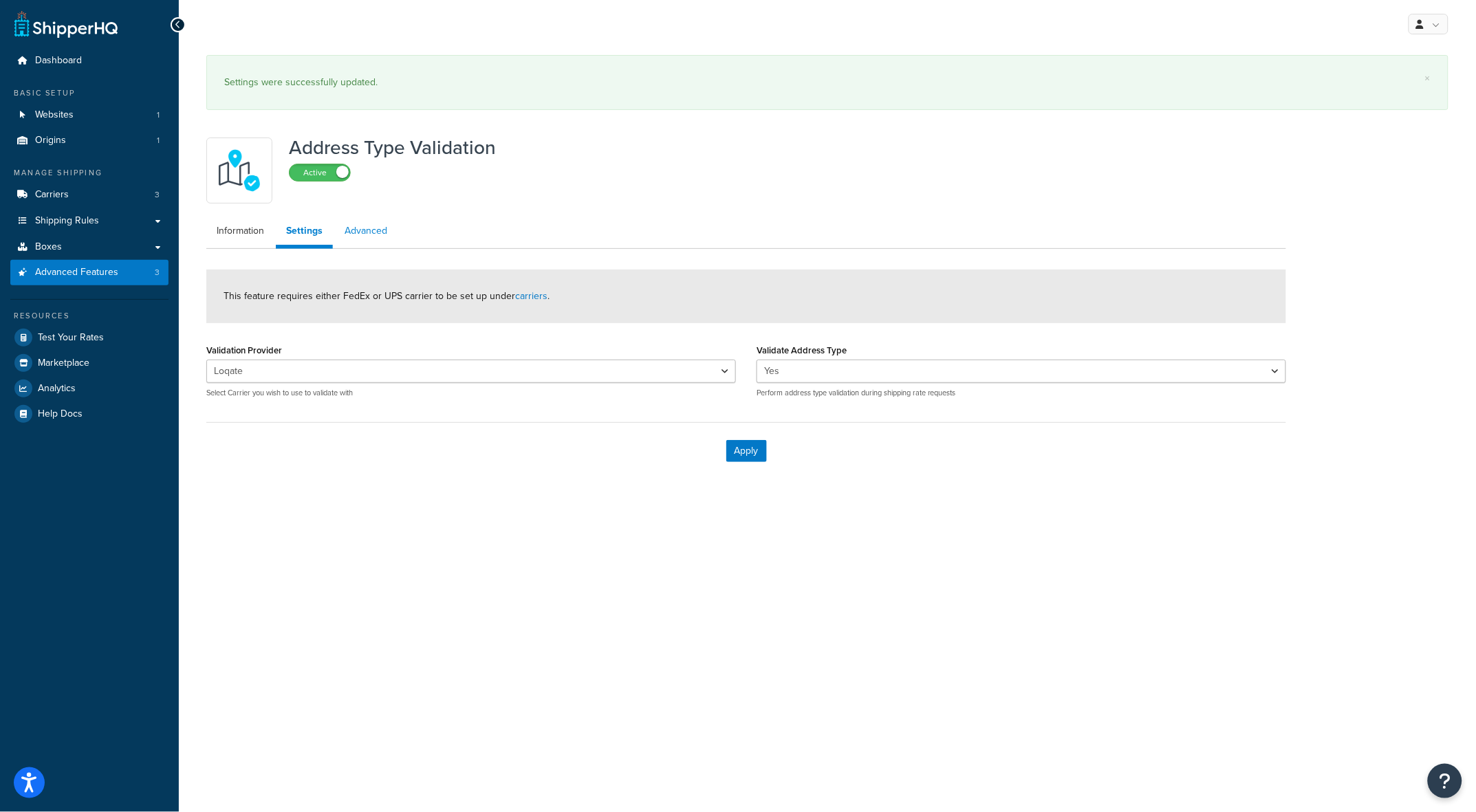
click at [370, 231] on link "Advanced" at bounding box center [366, 231] width 63 height 28
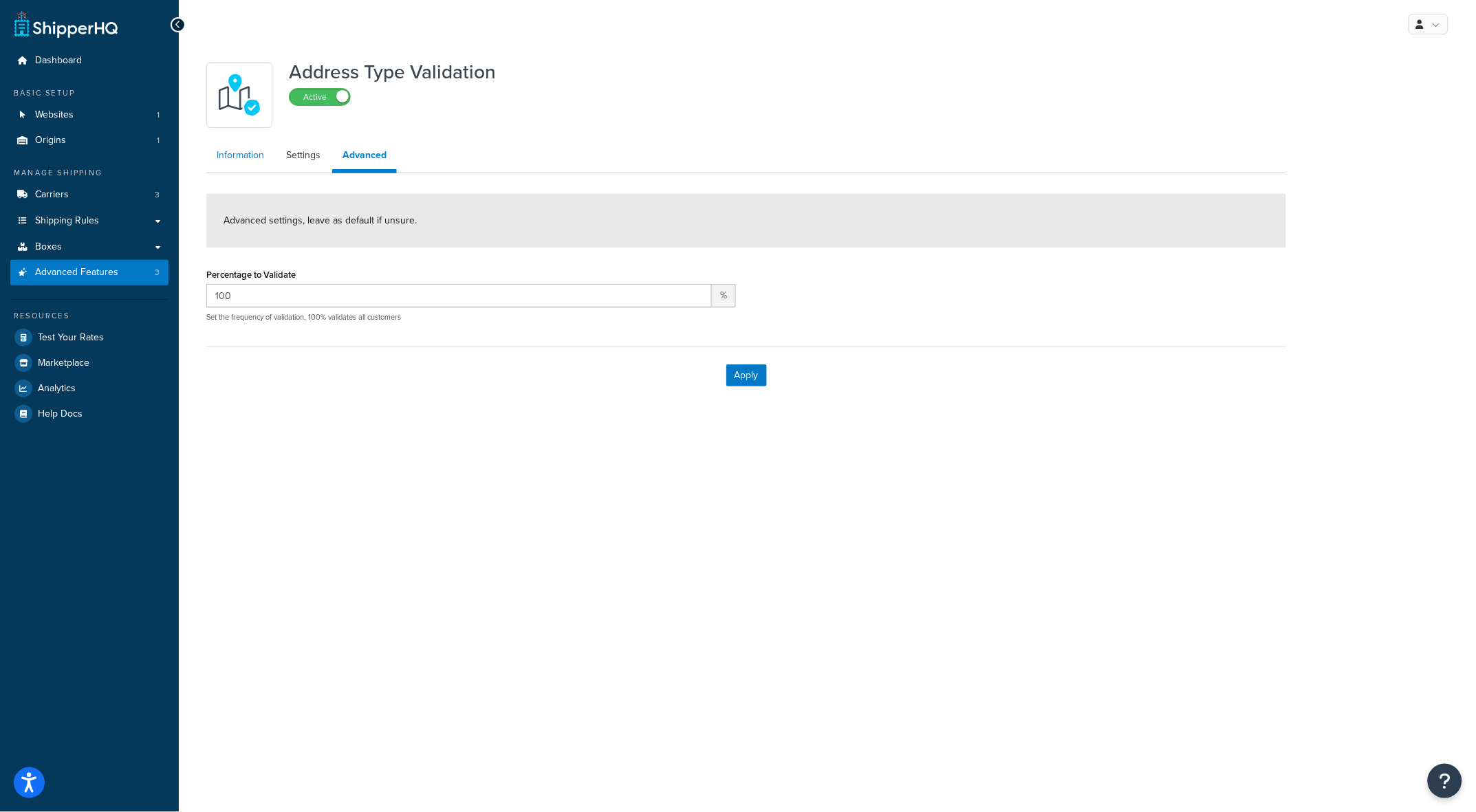
click at [243, 169] on link "Information" at bounding box center [241, 155] width 68 height 28
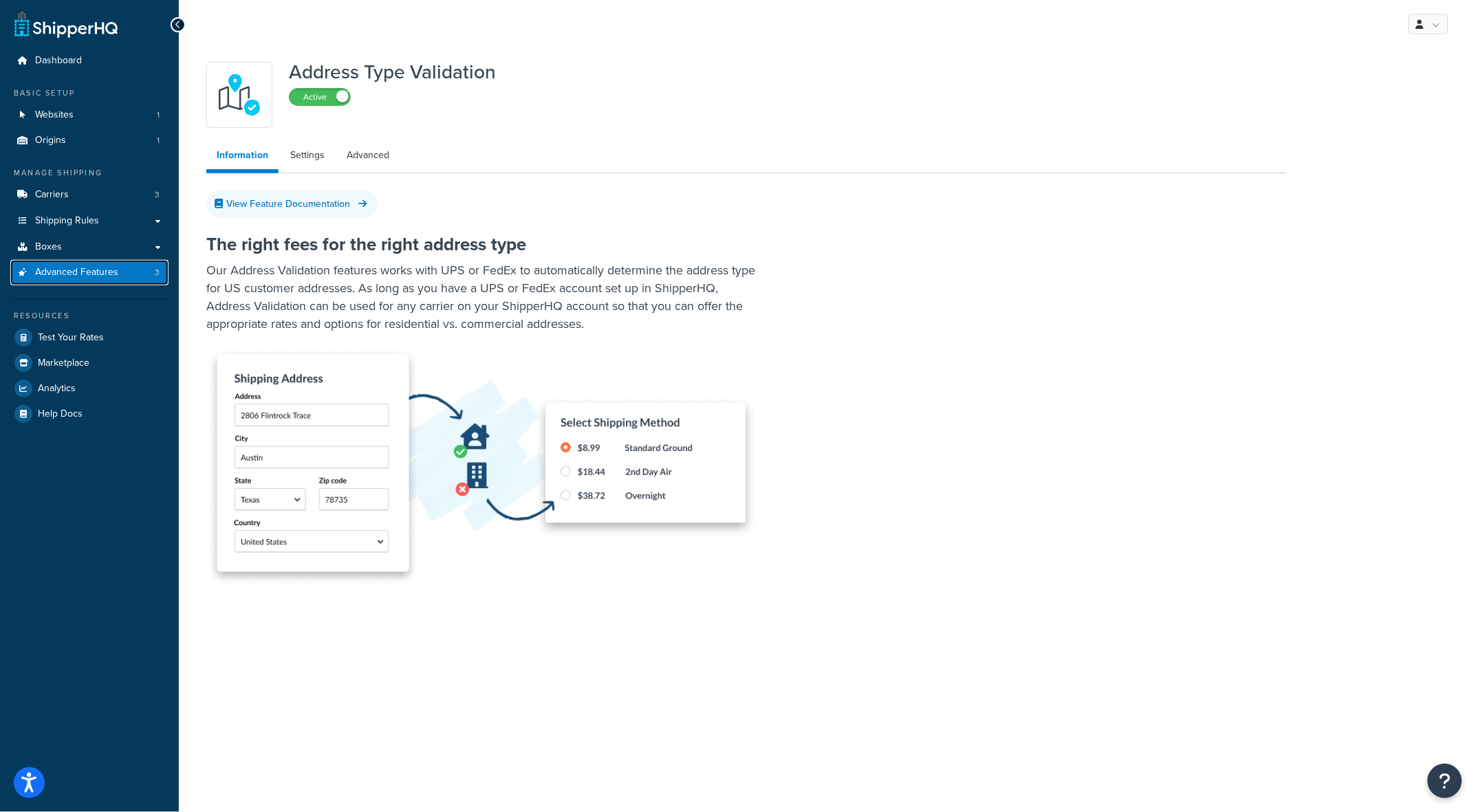
click at [78, 266] on span "Advanced Features" at bounding box center [76, 272] width 84 height 12
